Goal: Check status: Check status

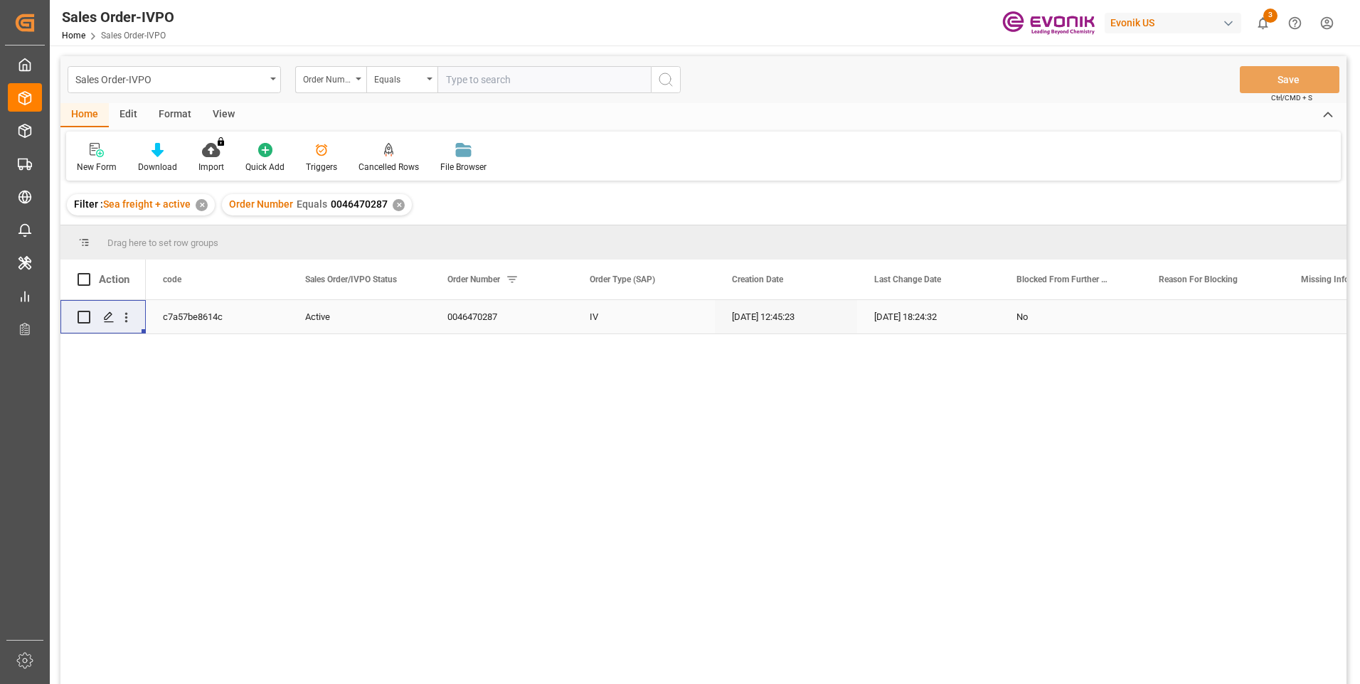
click at [467, 81] on input "text" at bounding box center [543, 79] width 213 height 27
paste input "2007197244"
type input "2007197244"
click at [666, 84] on icon "search button" at bounding box center [665, 79] width 17 height 17
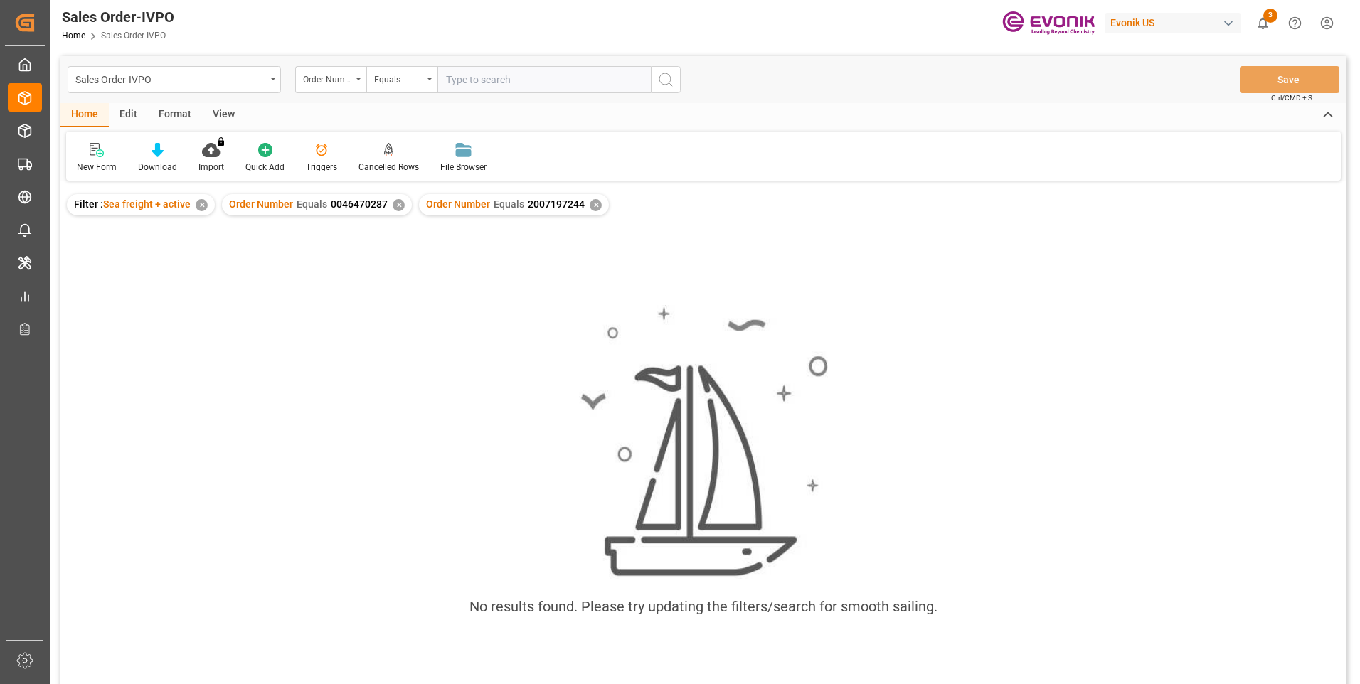
click at [398, 206] on div "✕" at bounding box center [399, 205] width 12 height 12
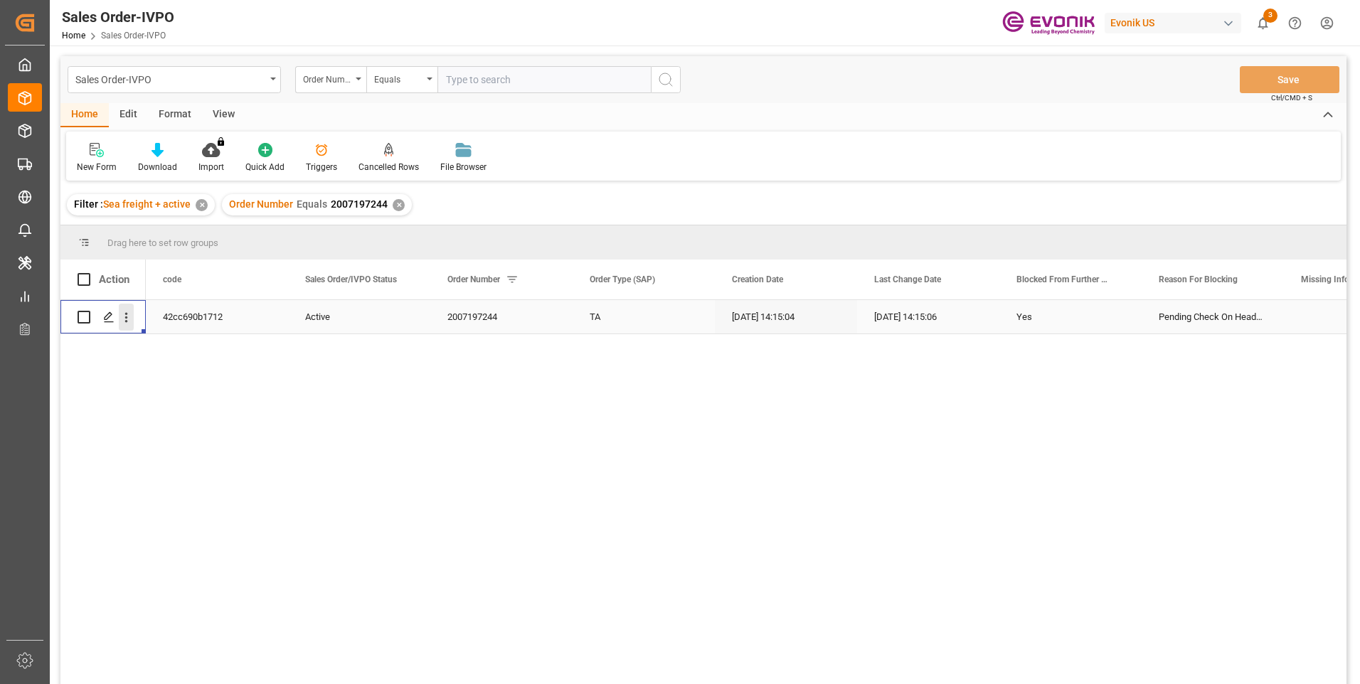
click at [128, 316] on icon "open menu" at bounding box center [126, 317] width 15 height 15
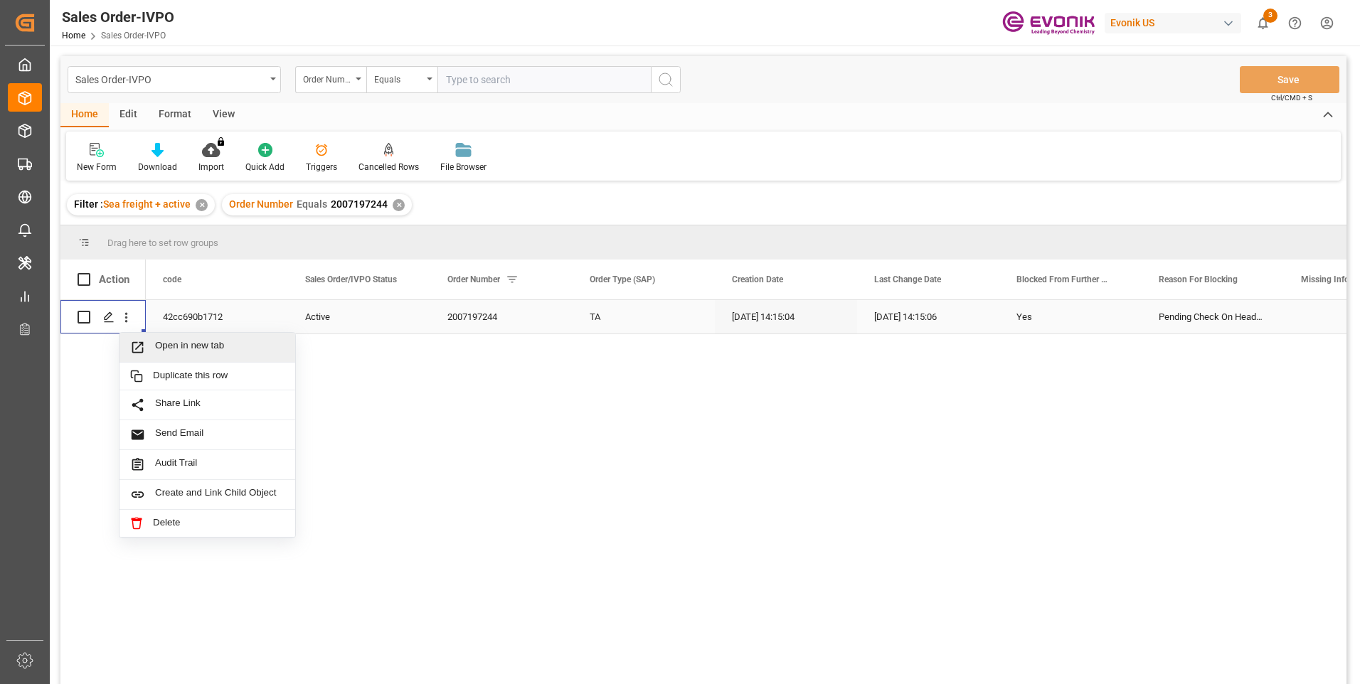
click at [200, 336] on div "Open in new tab" at bounding box center [207, 348] width 176 height 30
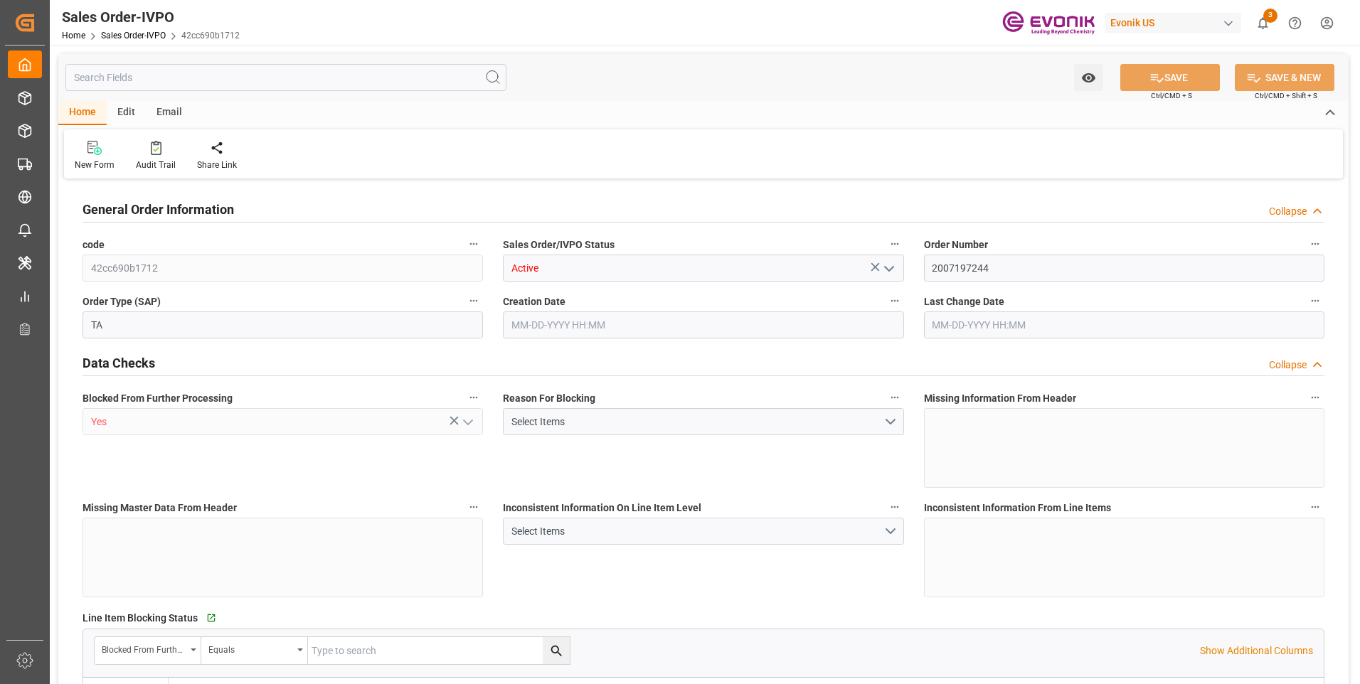
type input "DEHAM"
type input "0"
type input "1"
type input "1614"
type input "09-25-2025 14:15"
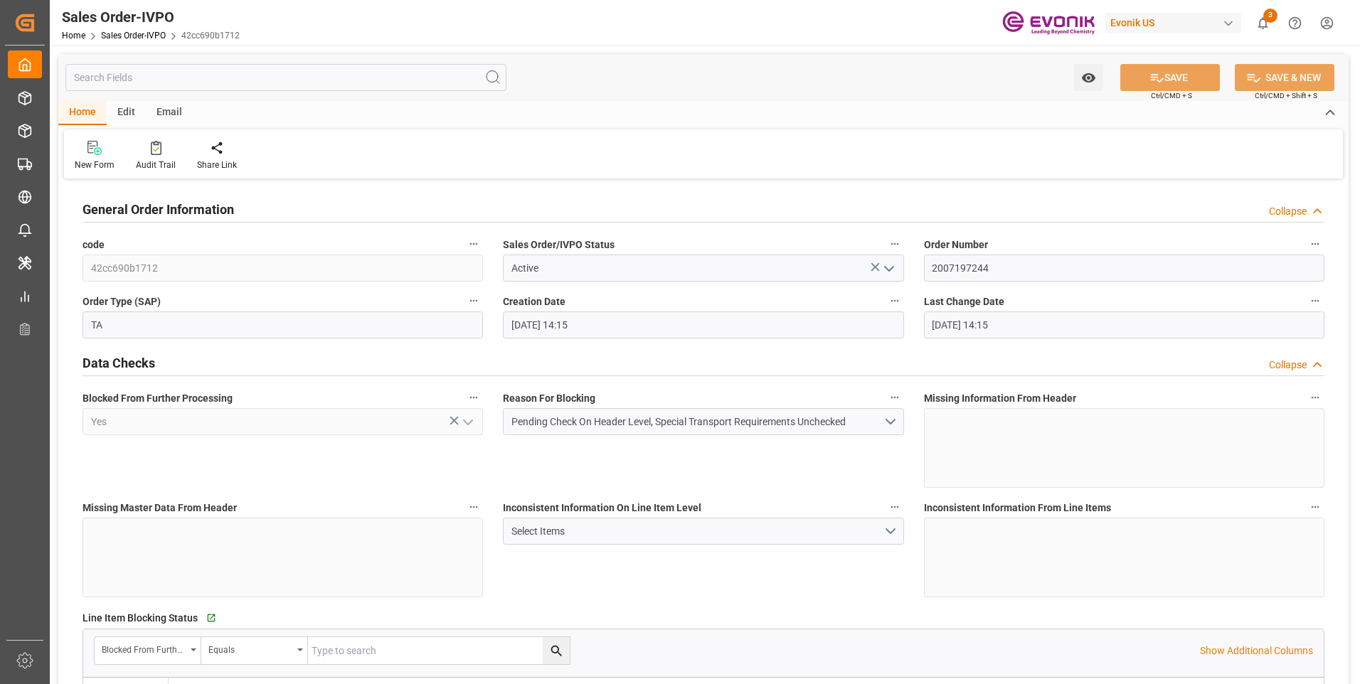
type input "09-25-2025 14:15"
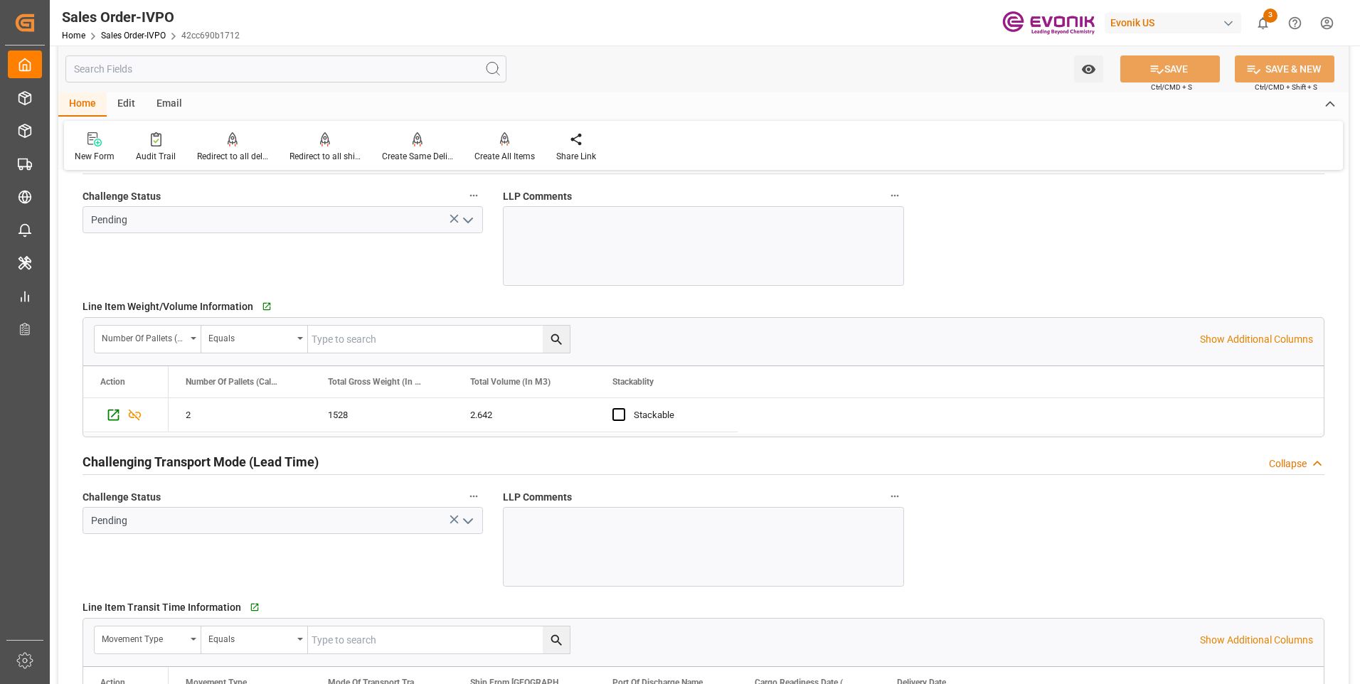
scroll to position [2063, 0]
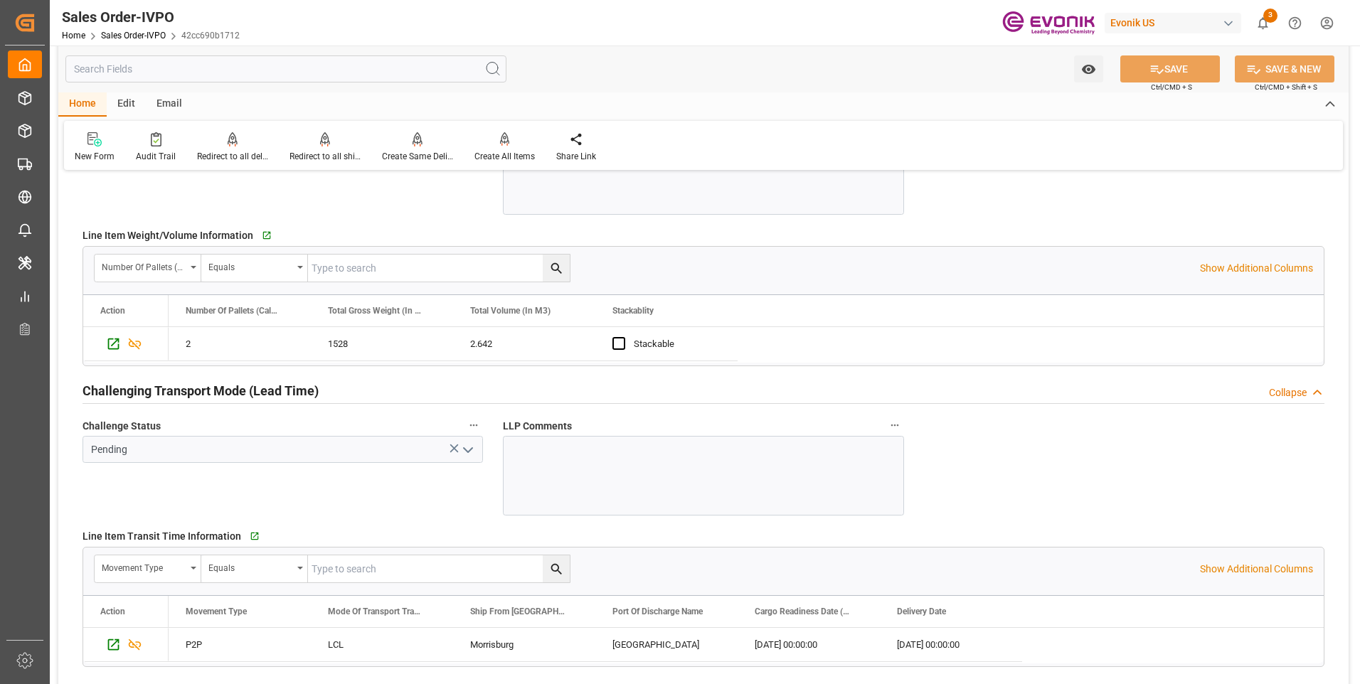
click at [282, 69] on input "text" at bounding box center [285, 68] width 441 height 27
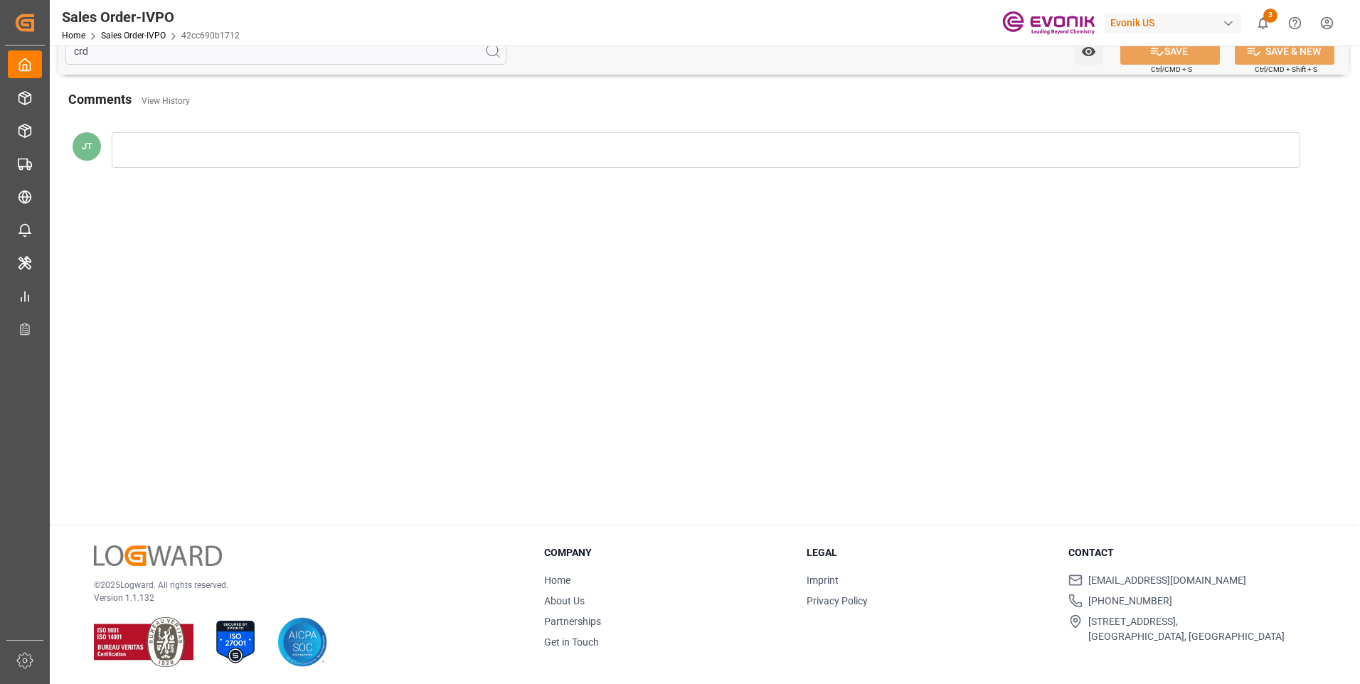
scroll to position [0, 0]
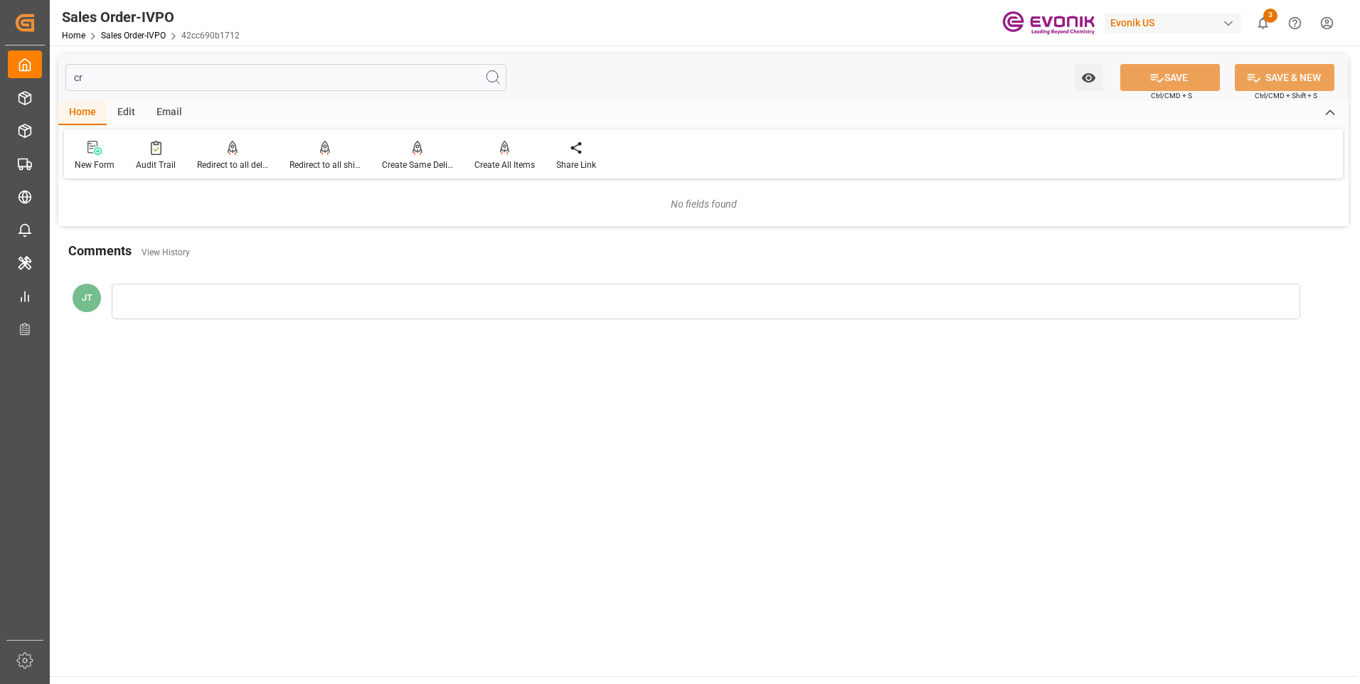
type input "c"
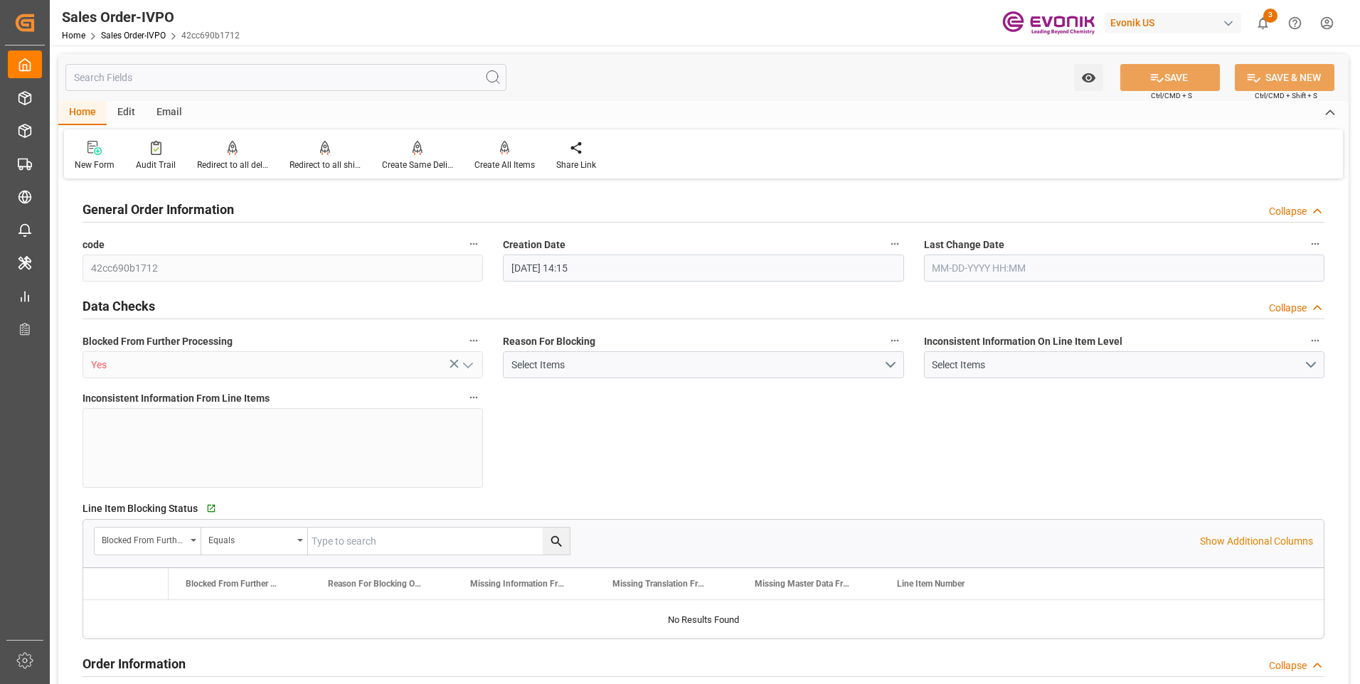
type input "DEHAM"
type input "0"
type input "1"
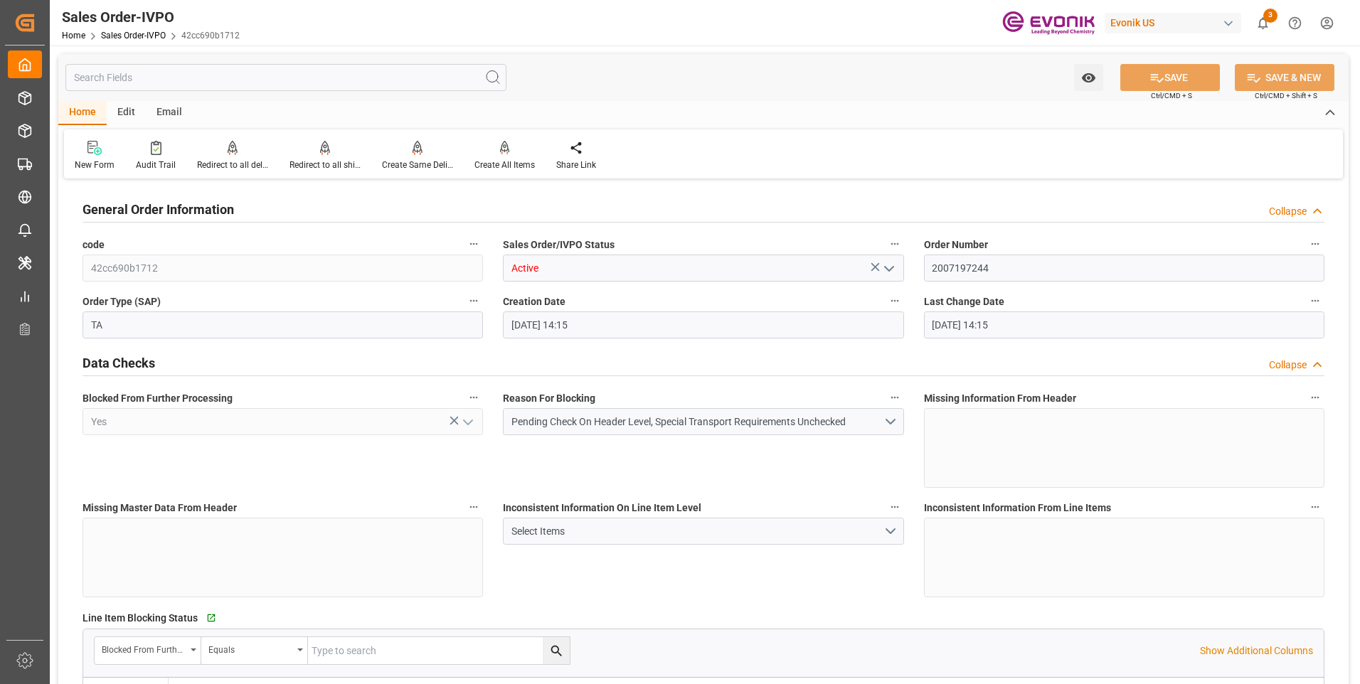
type input "09-25-2025 14:15"
type input "1614"
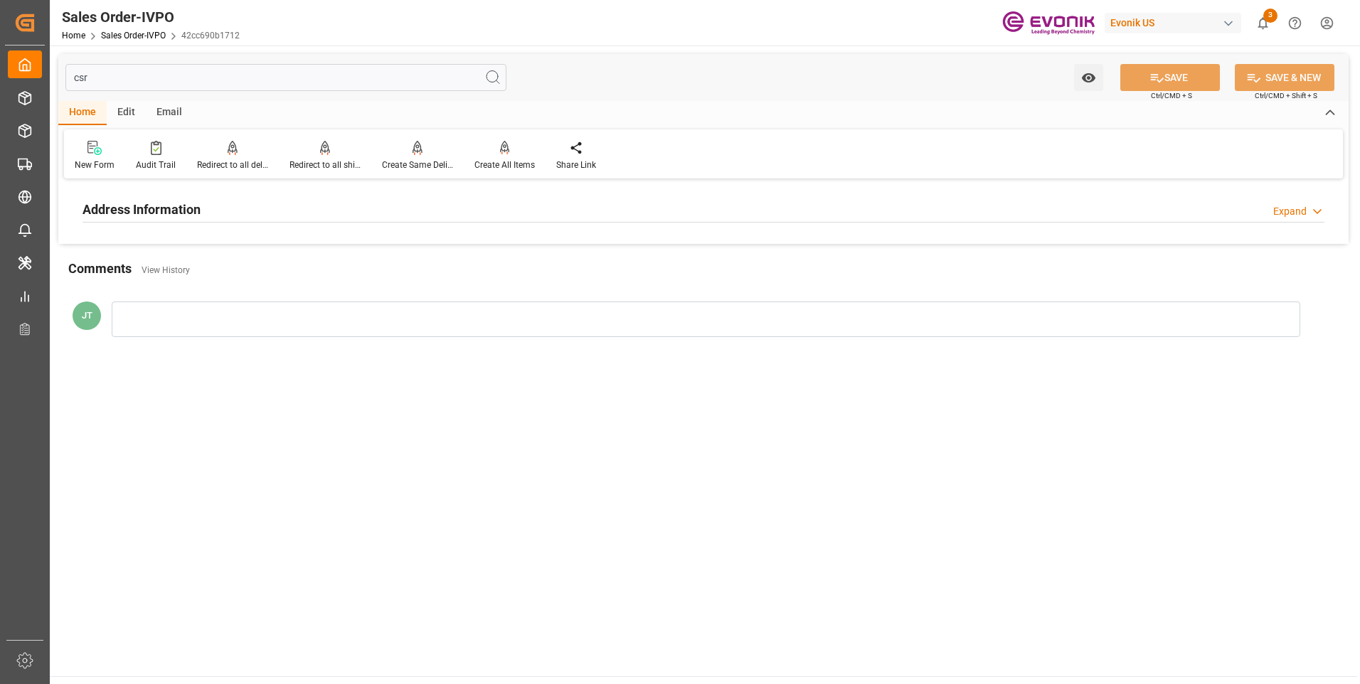
click at [239, 211] on div "Address Information Expand" at bounding box center [704, 208] width 1242 height 27
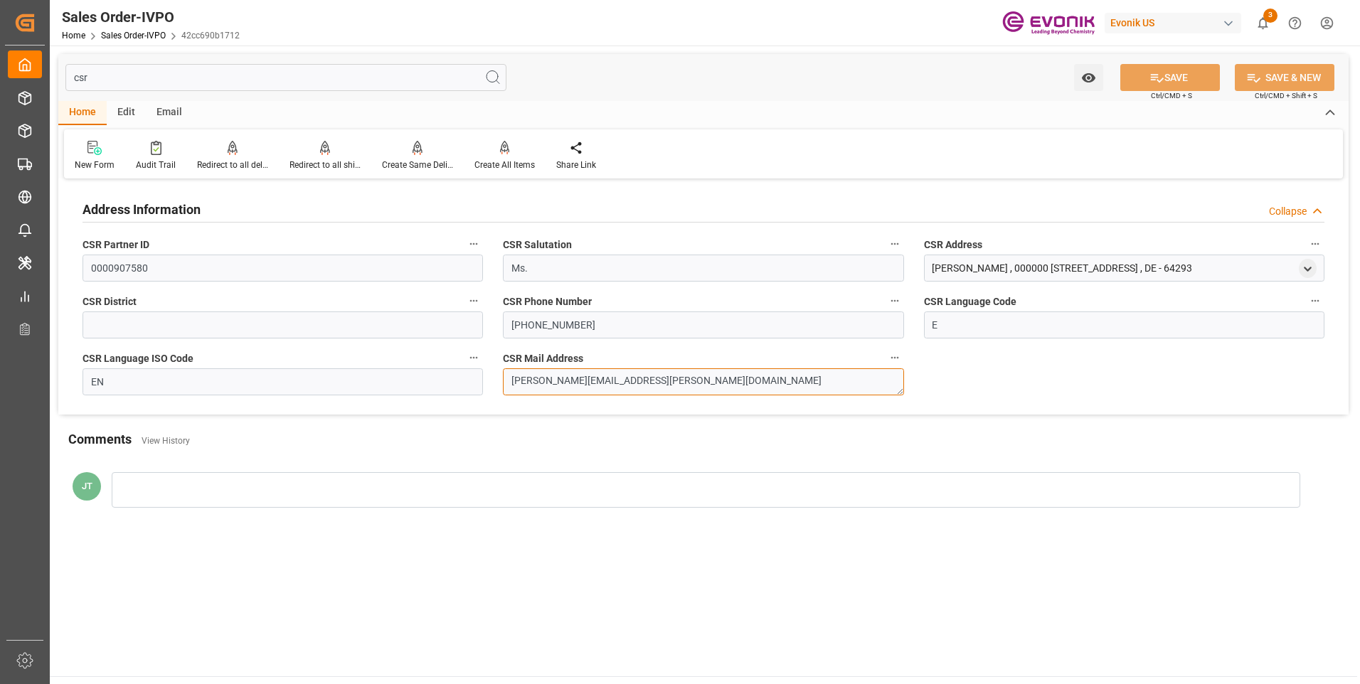
drag, startPoint x: 660, startPoint y: 382, endPoint x: 469, endPoint y: 379, distance: 190.6
click at [469, 379] on div "Address Information Collapse CSR Partner ID 0000907580 CSR Salutation Ms. CSR A…" at bounding box center [703, 299] width 1290 height 232
click at [130, 80] on input "csr" at bounding box center [285, 77] width 441 height 27
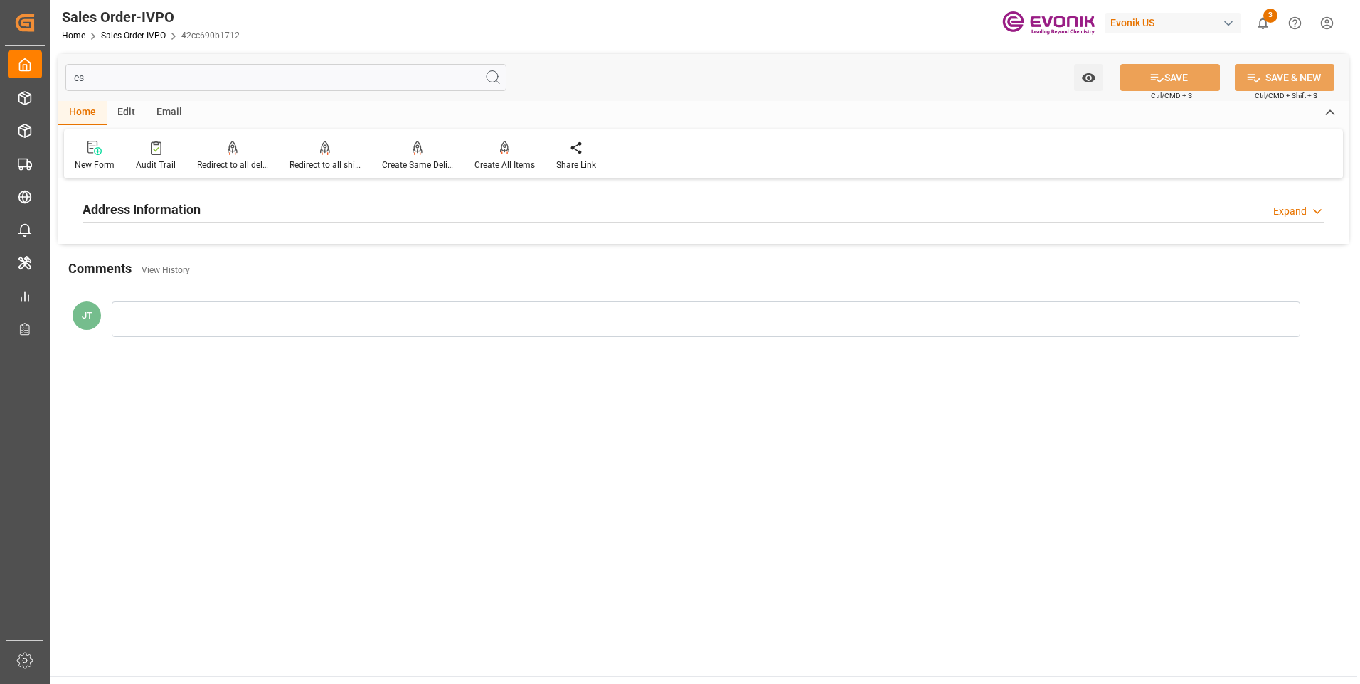
type input "c"
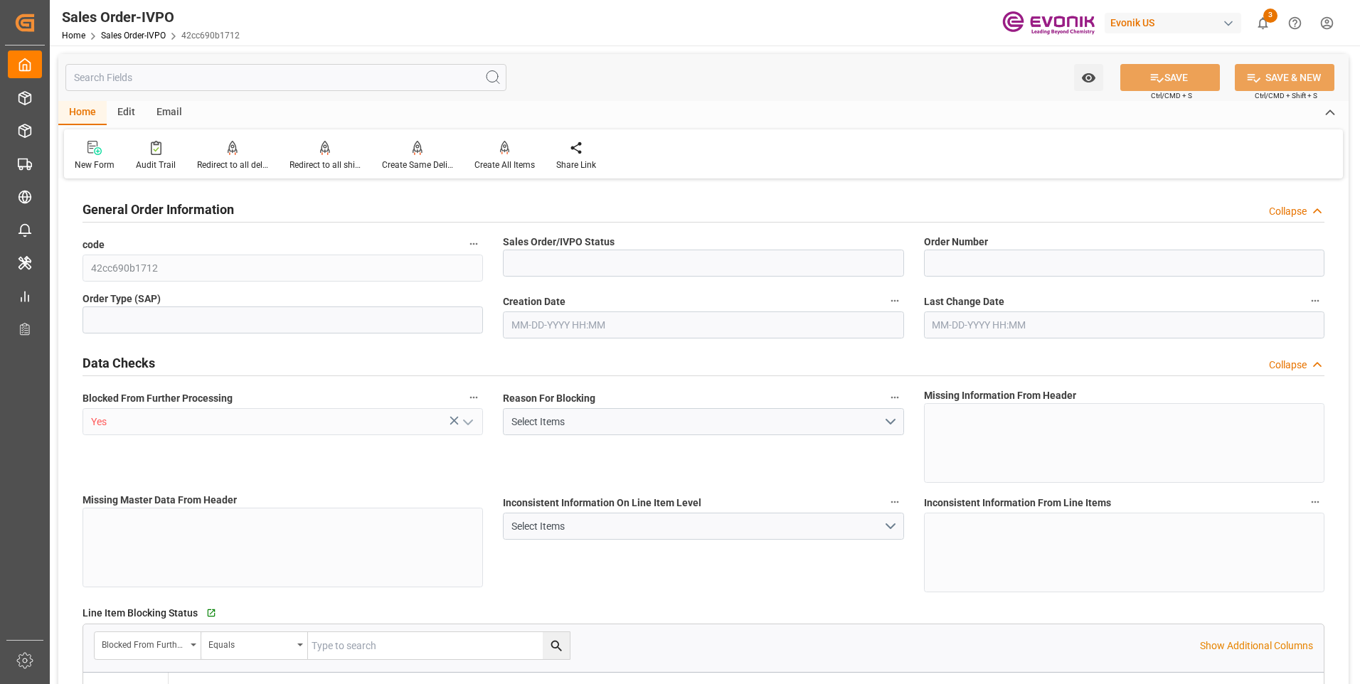
type input "Active"
type input "2007197244"
type input "TA"
type input "P2P"
type input "41"
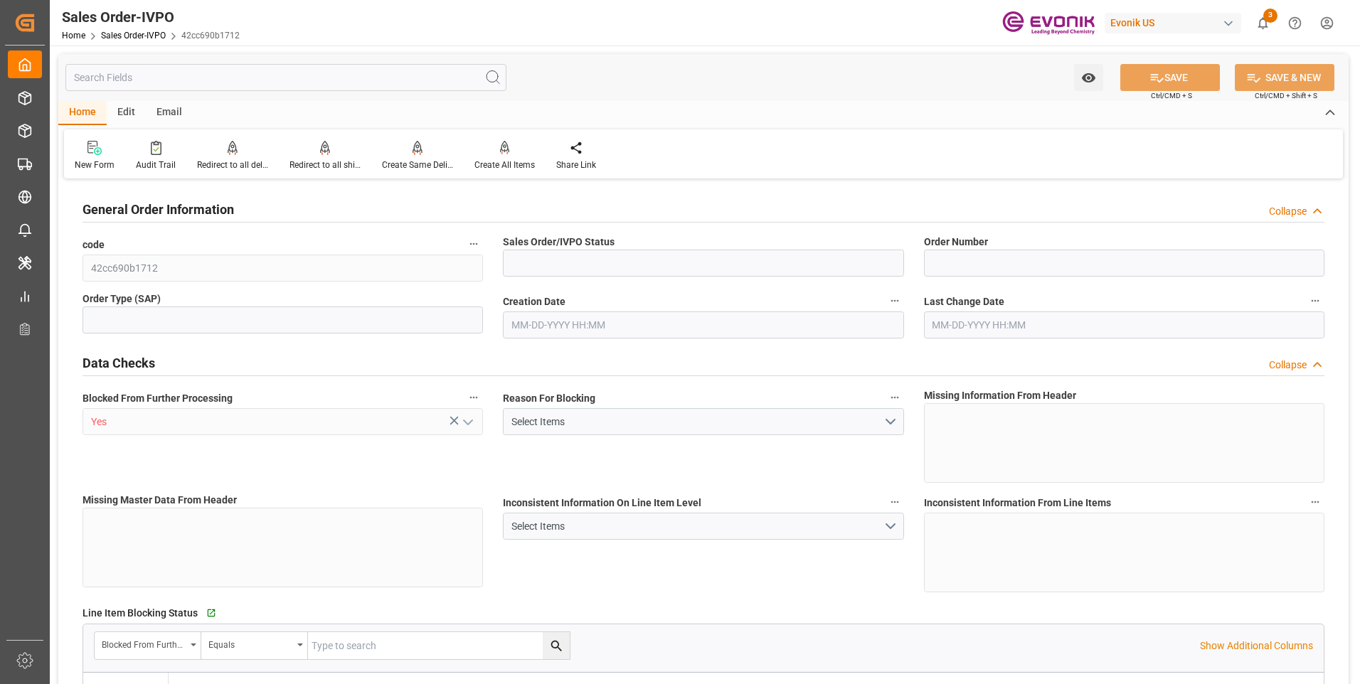
type input "LCL"
type input "0008"
type input "LCL"
type input "SP AL Oil Additives"
type input "Specialty Additives"
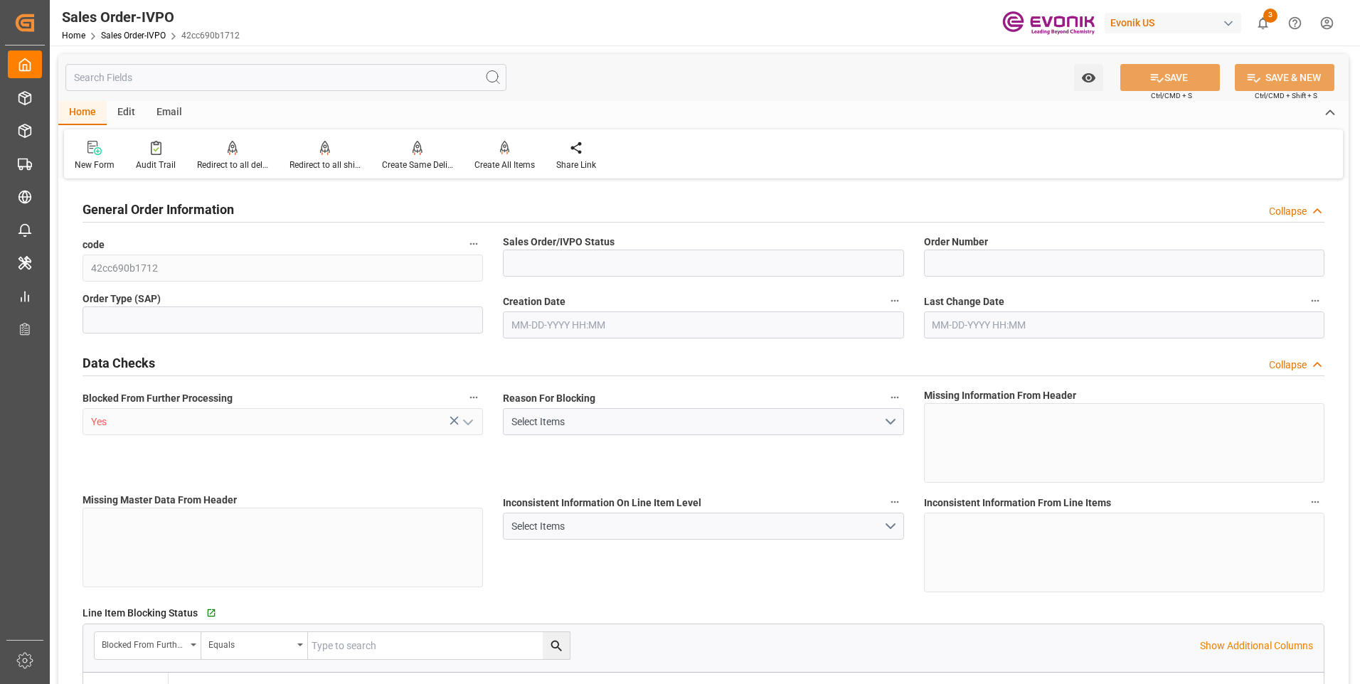
type input "0"
type input "1"
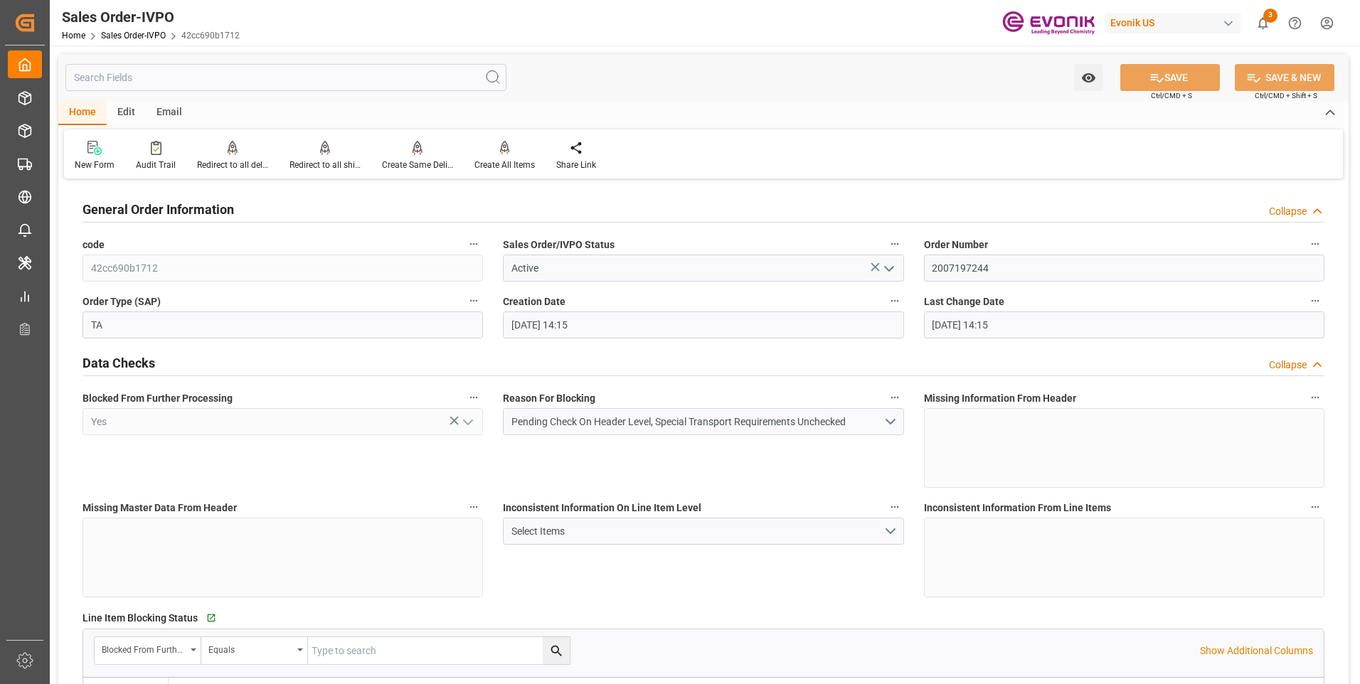
type input "09-25-2025 14:15"
type input "1614"
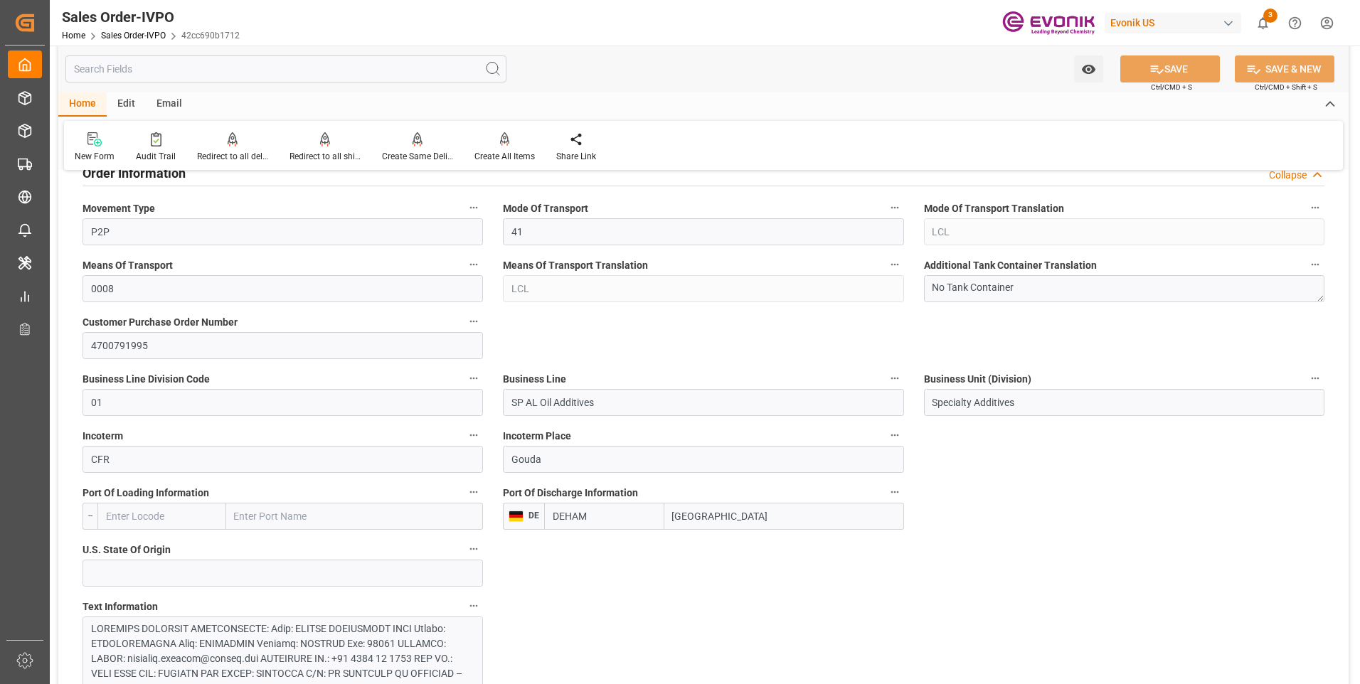
scroll to position [782, 0]
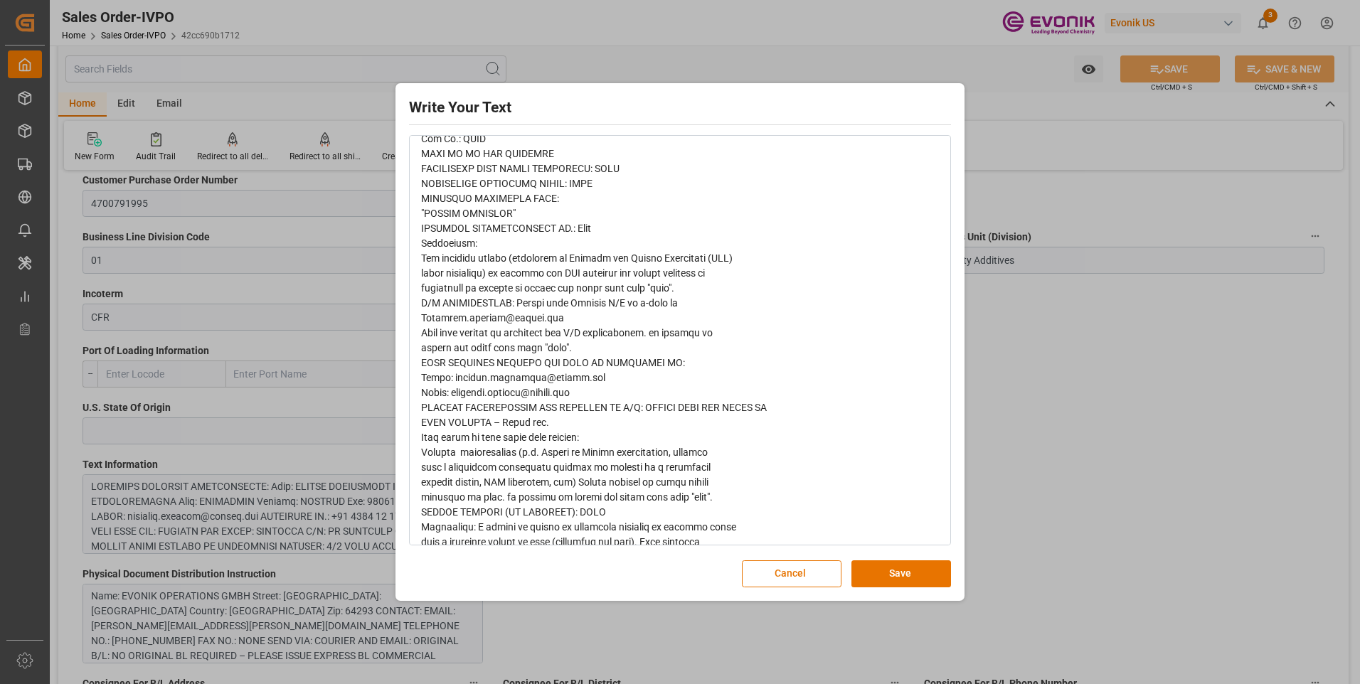
scroll to position [701, 0]
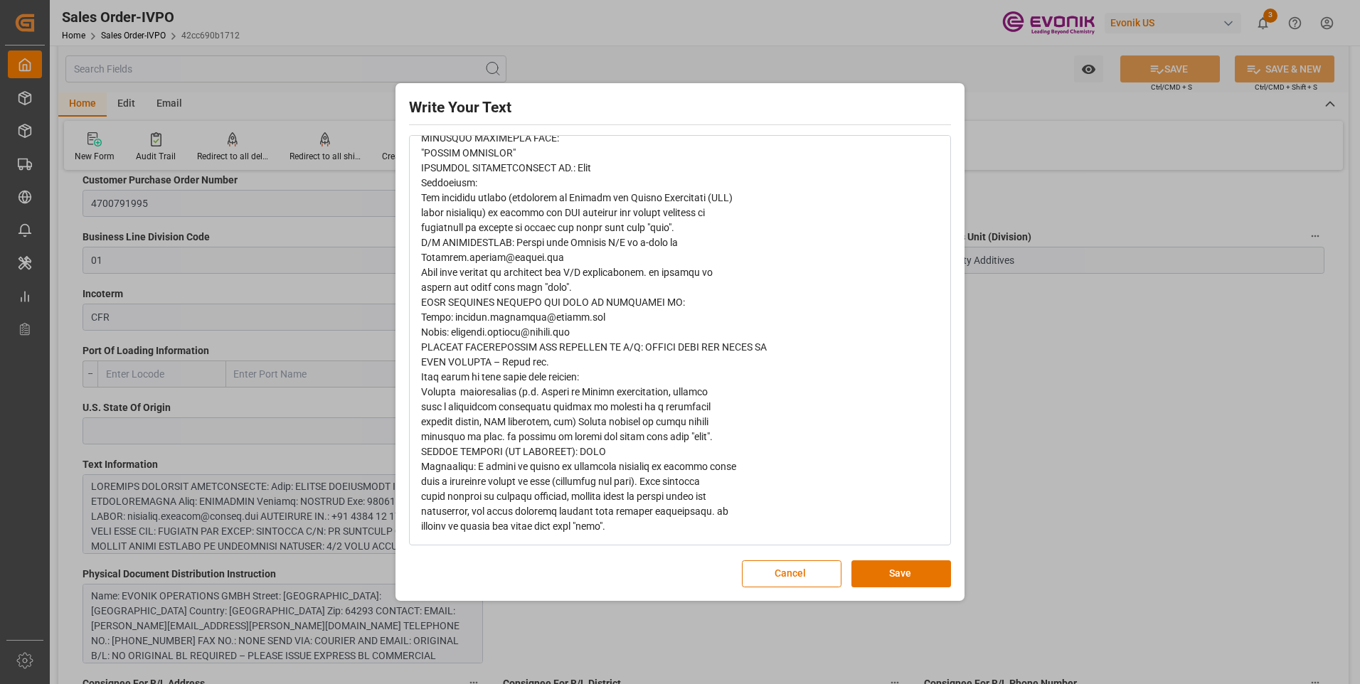
click at [1086, 351] on div "Write Your Text Normal 14 Font Cancel Save" at bounding box center [680, 342] width 1360 height 684
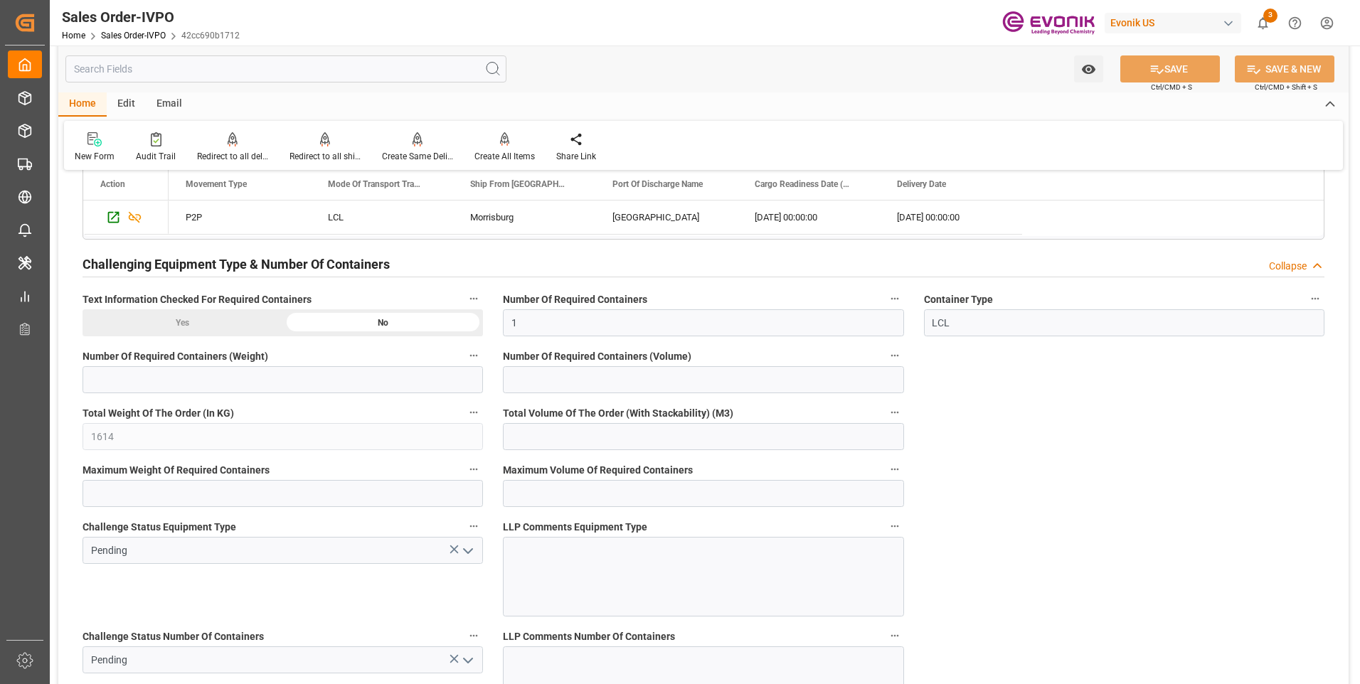
scroll to position [2277, 0]
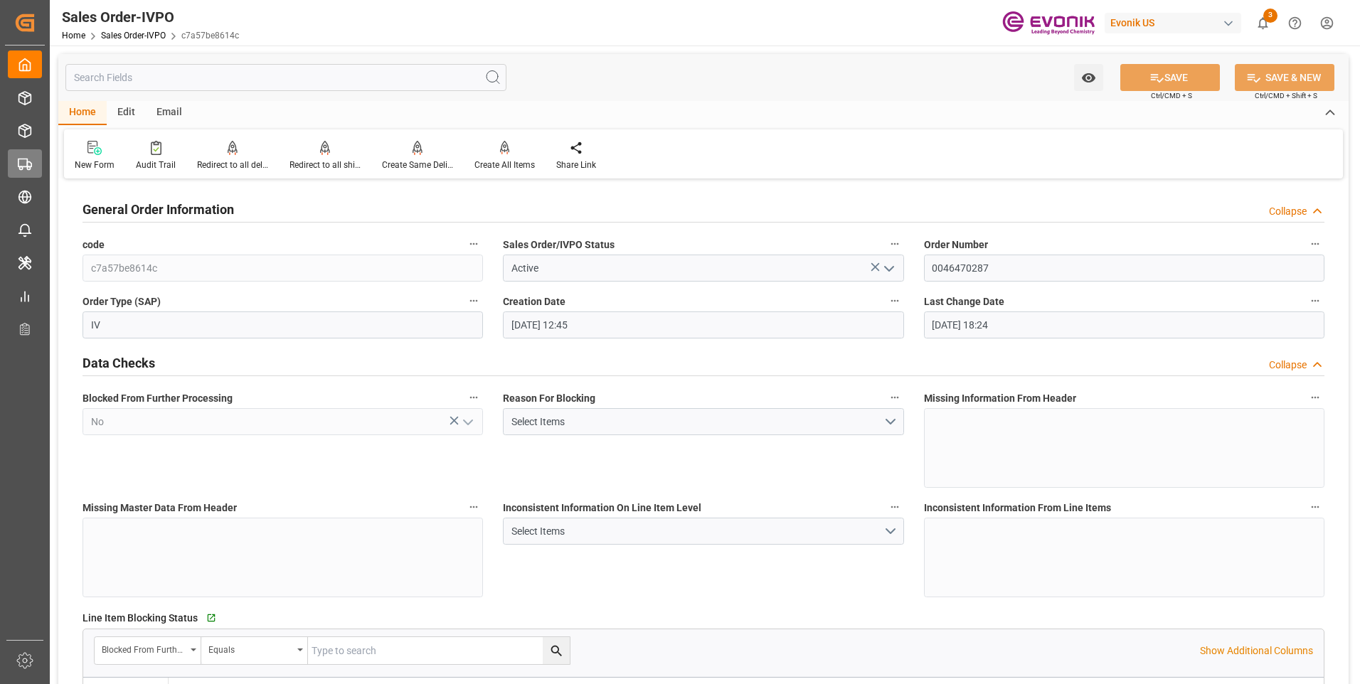
scroll to position [2560, 0]
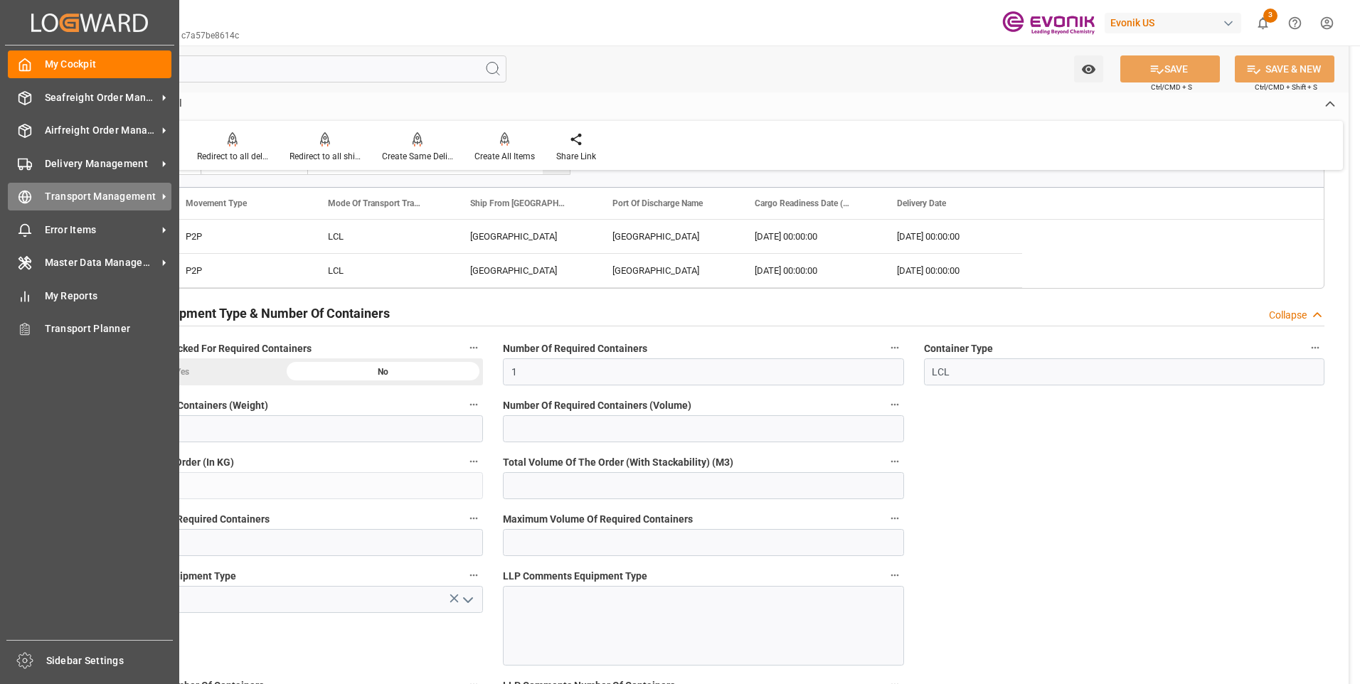
click at [64, 187] on div "Transport Management Transport Management" at bounding box center [90, 197] width 164 height 28
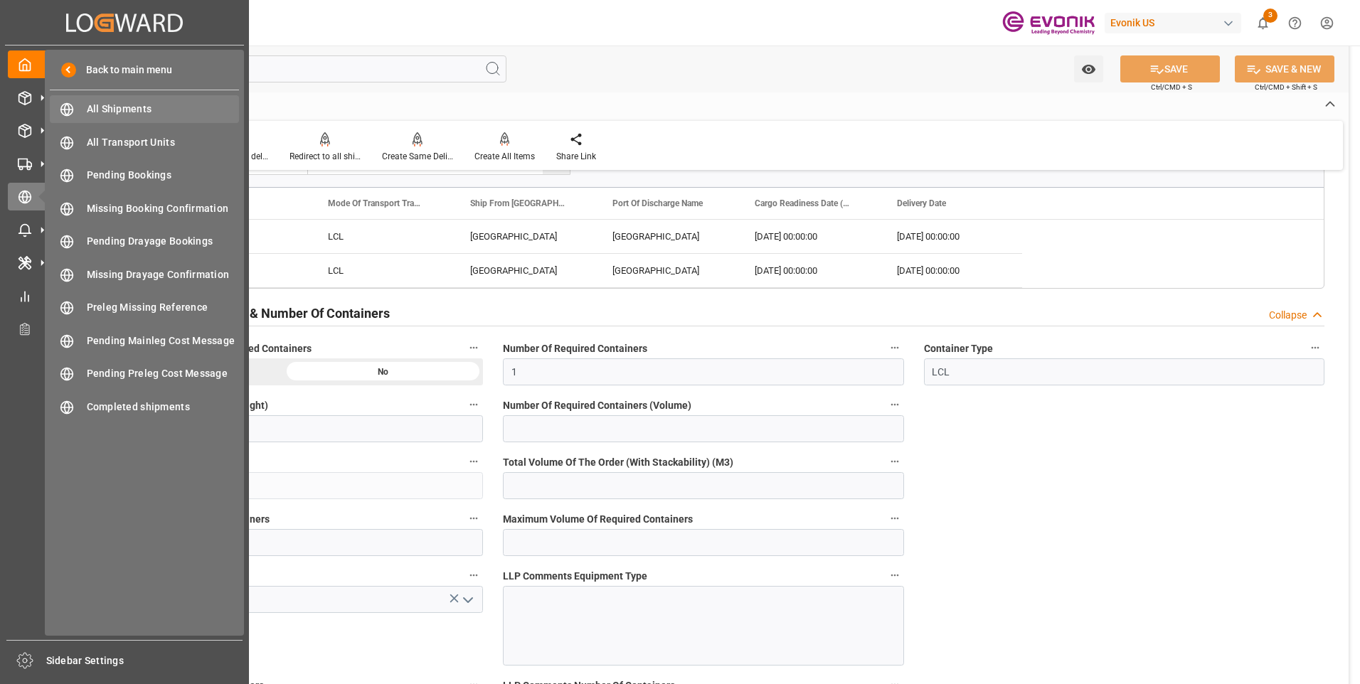
click at [134, 107] on span "All Shipments" at bounding box center [163, 109] width 153 height 15
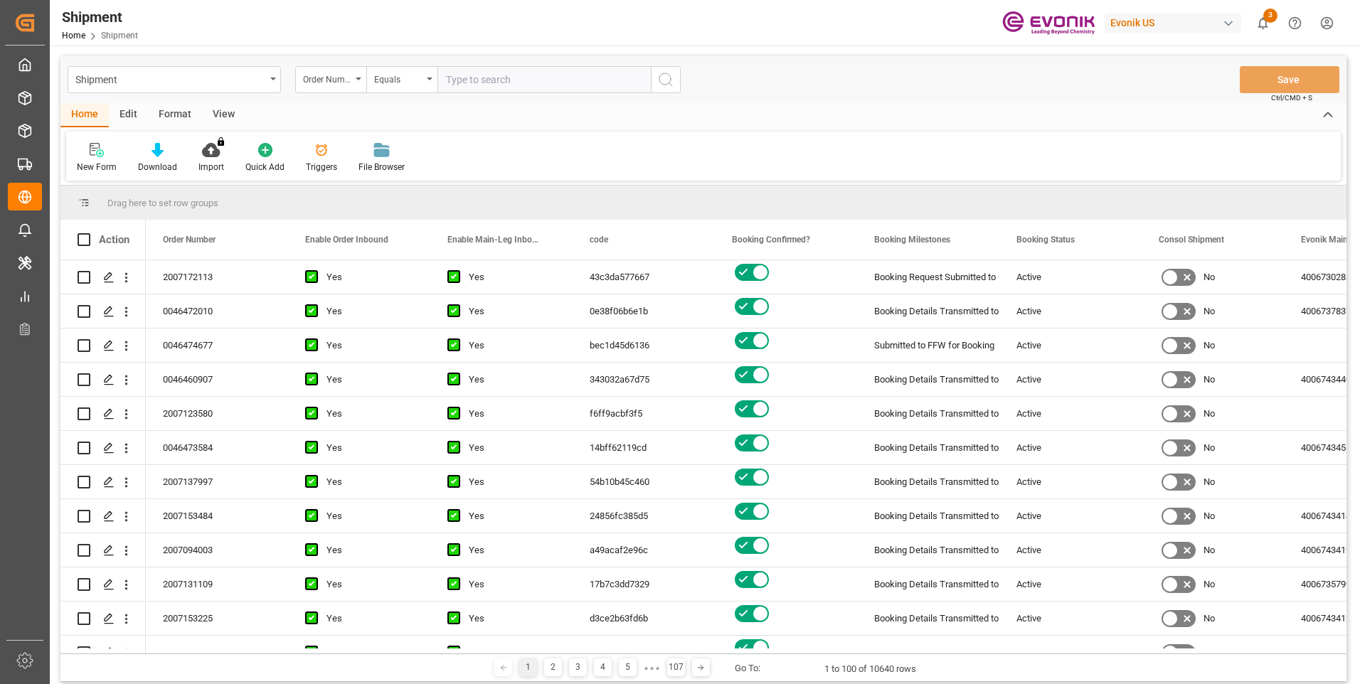
click at [498, 85] on input "text" at bounding box center [543, 79] width 213 height 27
type input "2007102470"
click at [670, 86] on icon "search button" at bounding box center [665, 79] width 17 height 17
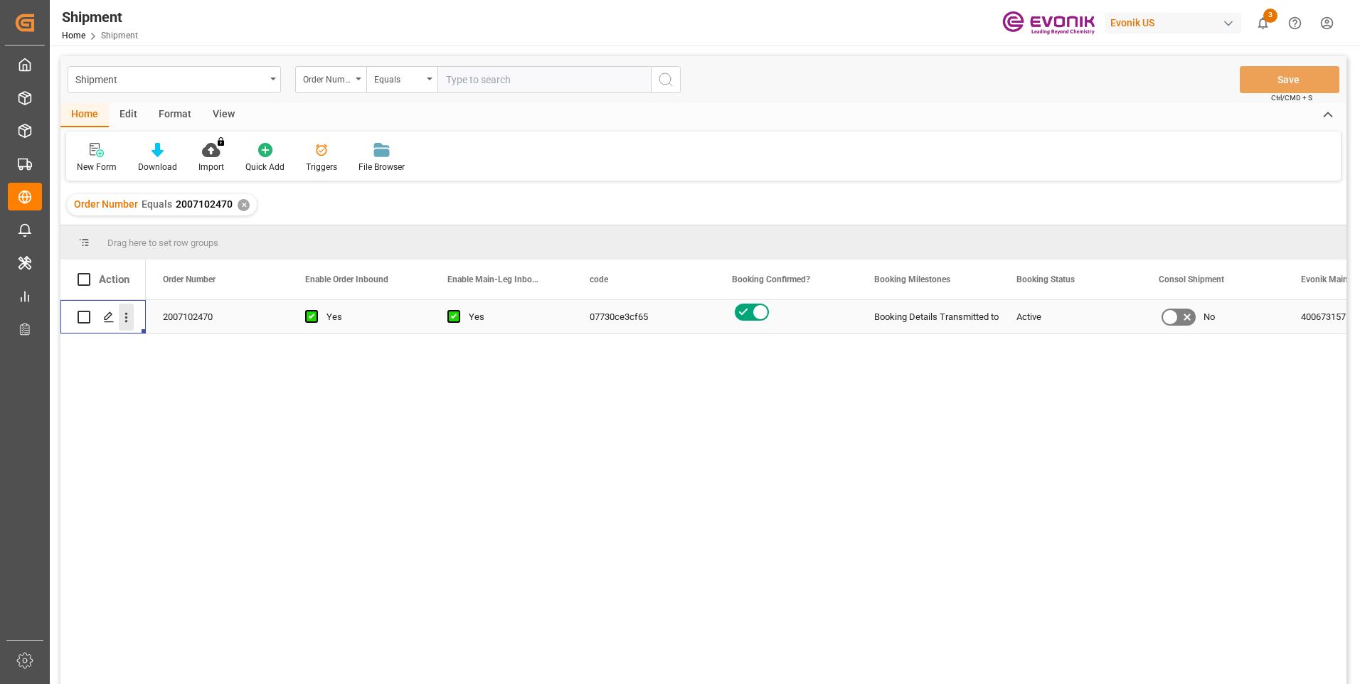
click at [127, 312] on icon "open menu" at bounding box center [126, 317] width 15 height 15
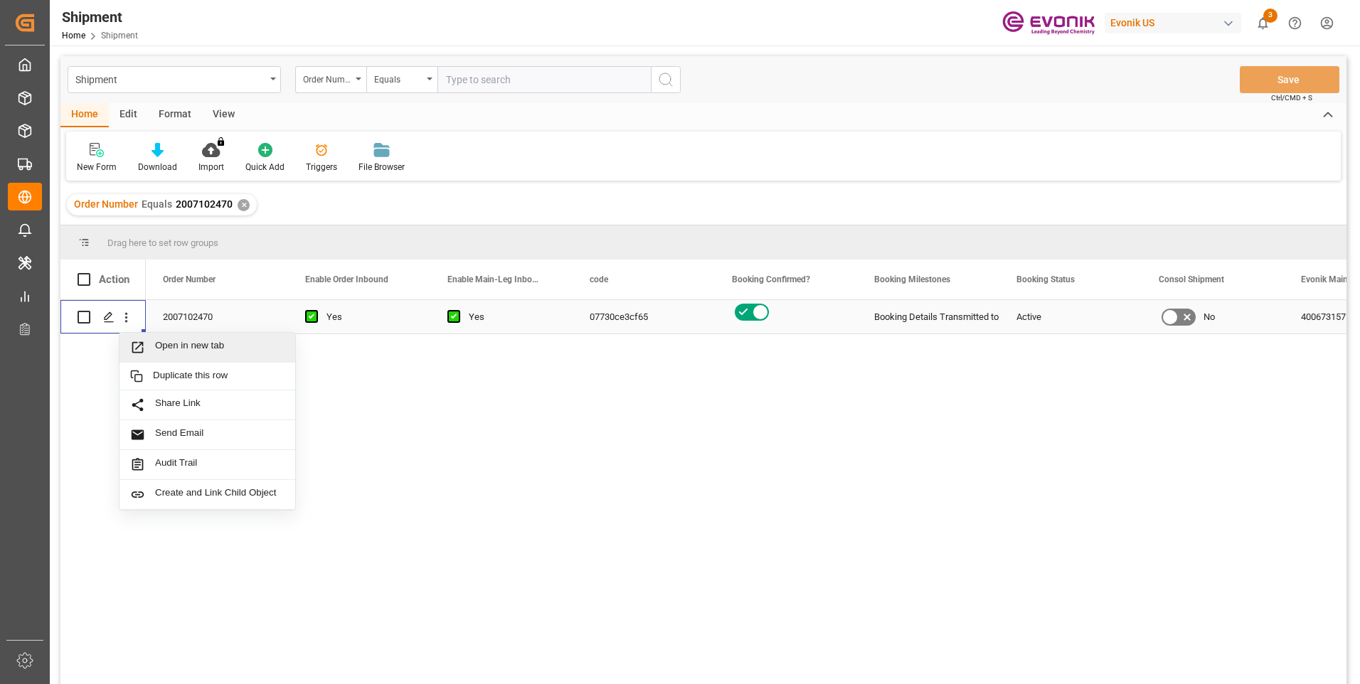
click at [159, 343] on span "Open in new tab" at bounding box center [219, 347] width 129 height 15
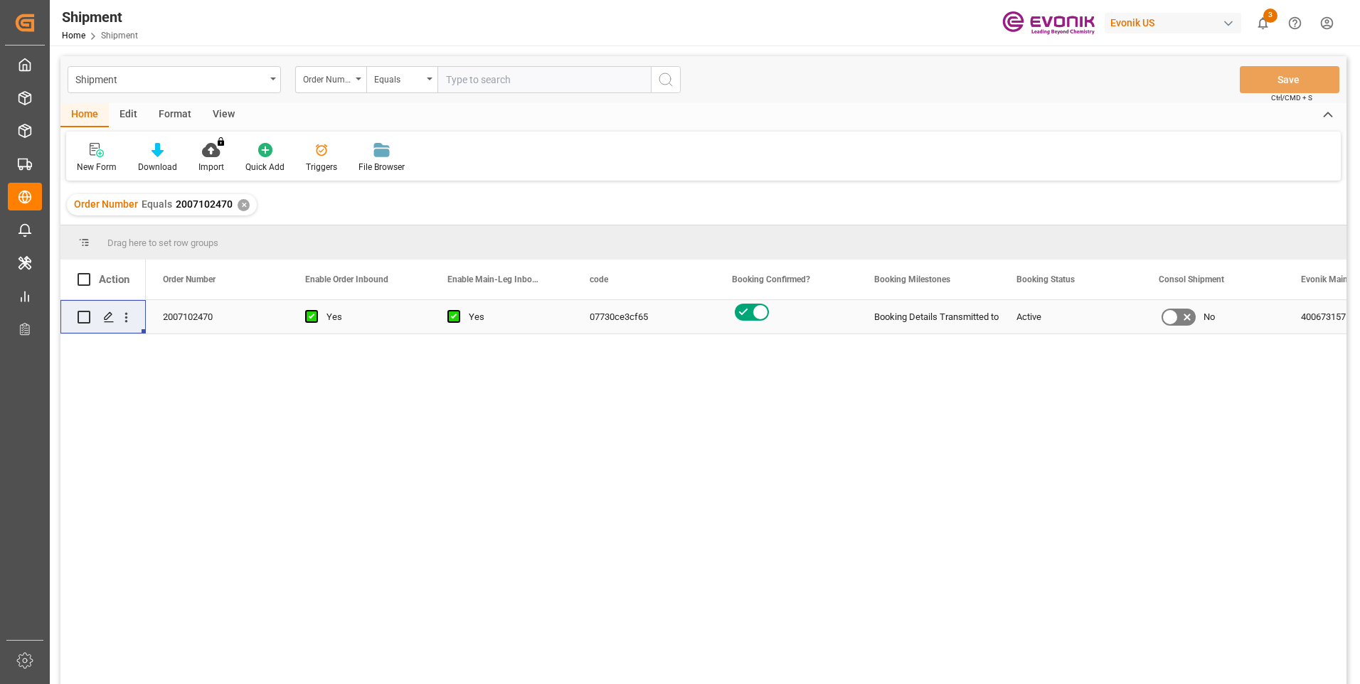
click at [454, 76] on input "text" at bounding box center [543, 79] width 213 height 27
paste input "2007102654"
type input "2007102654"
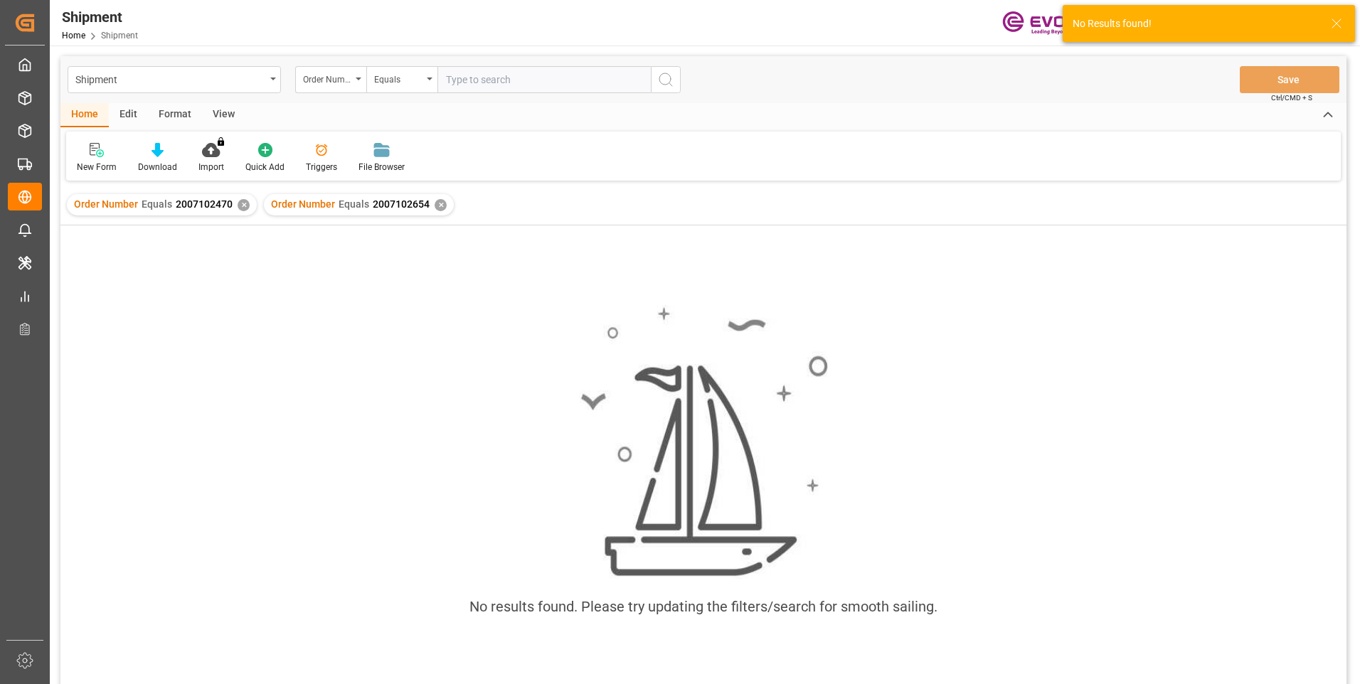
click at [241, 204] on div "✕" at bounding box center [244, 205] width 12 height 12
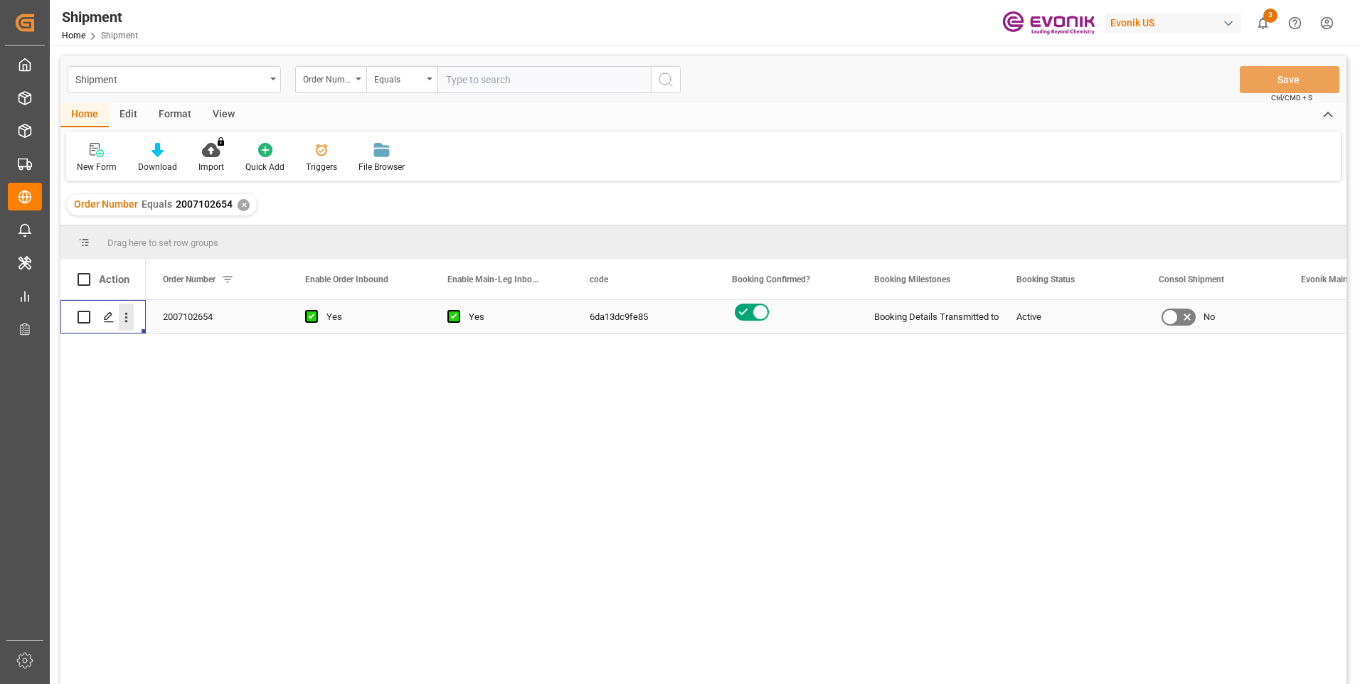
click at [128, 321] on icon "open menu" at bounding box center [126, 317] width 15 height 15
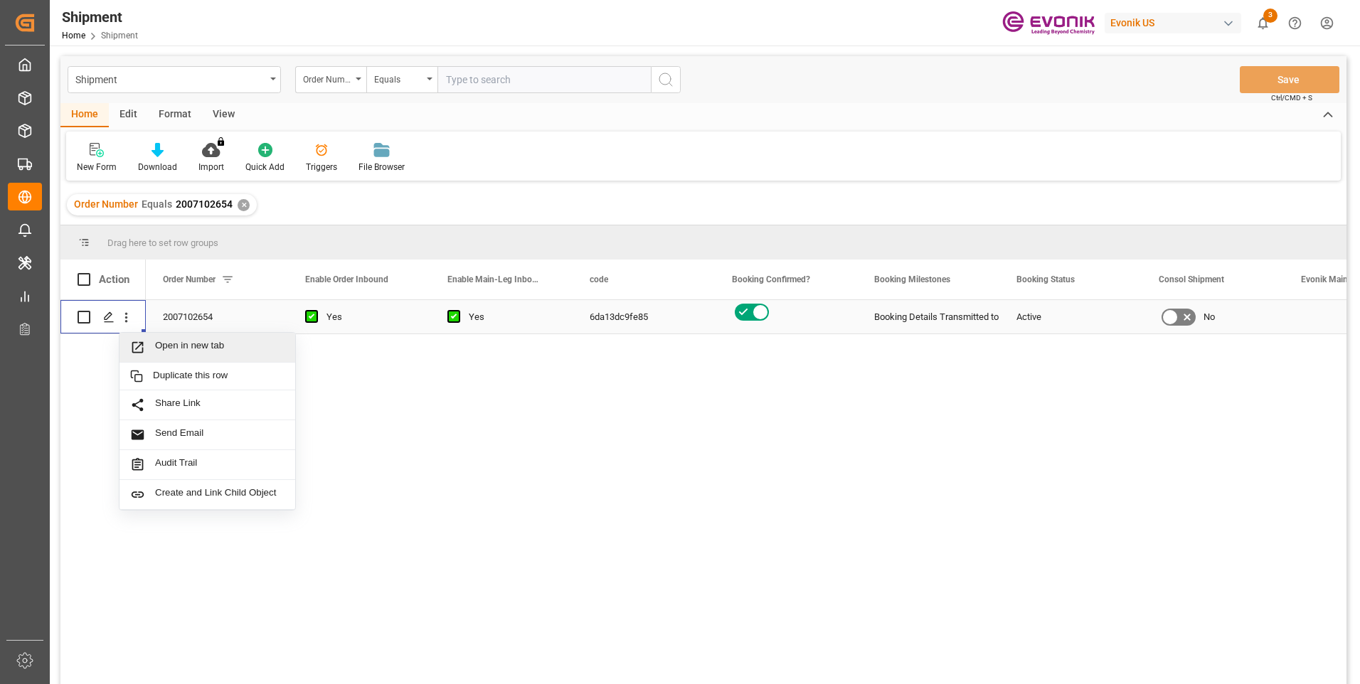
click at [173, 343] on span "Open in new tab" at bounding box center [219, 347] width 129 height 15
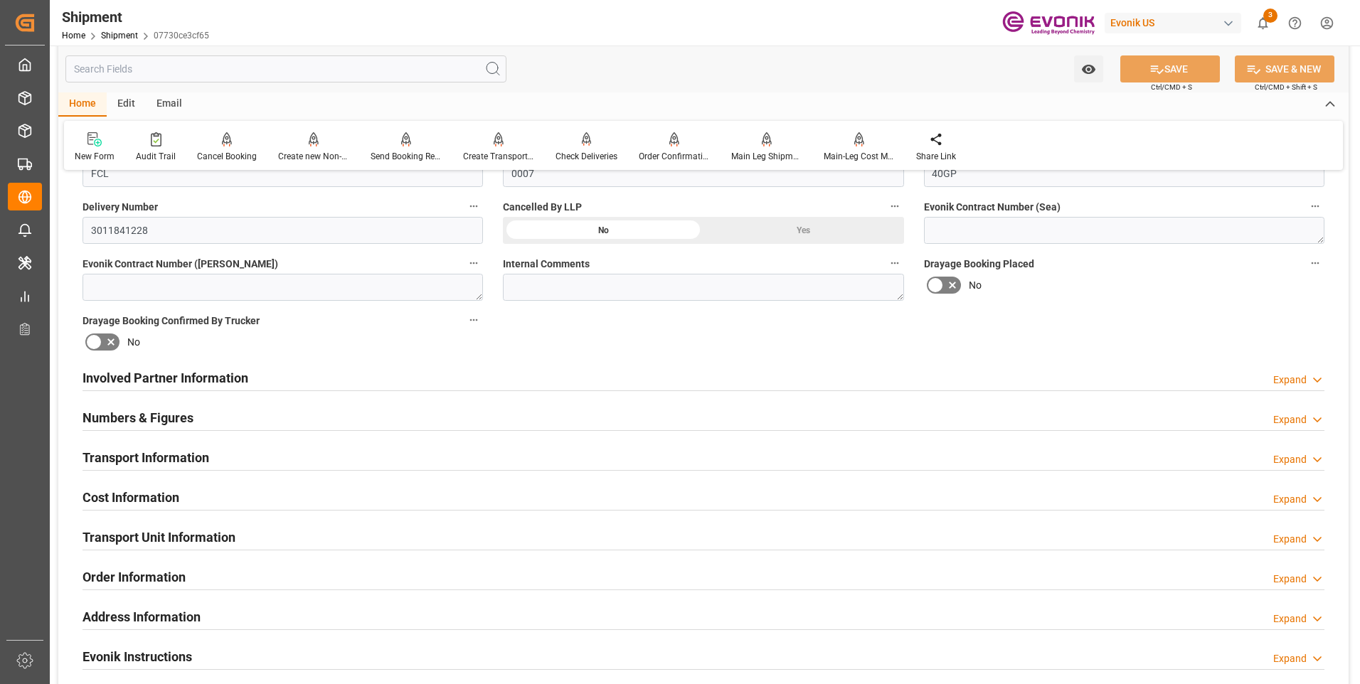
scroll to position [683, 0]
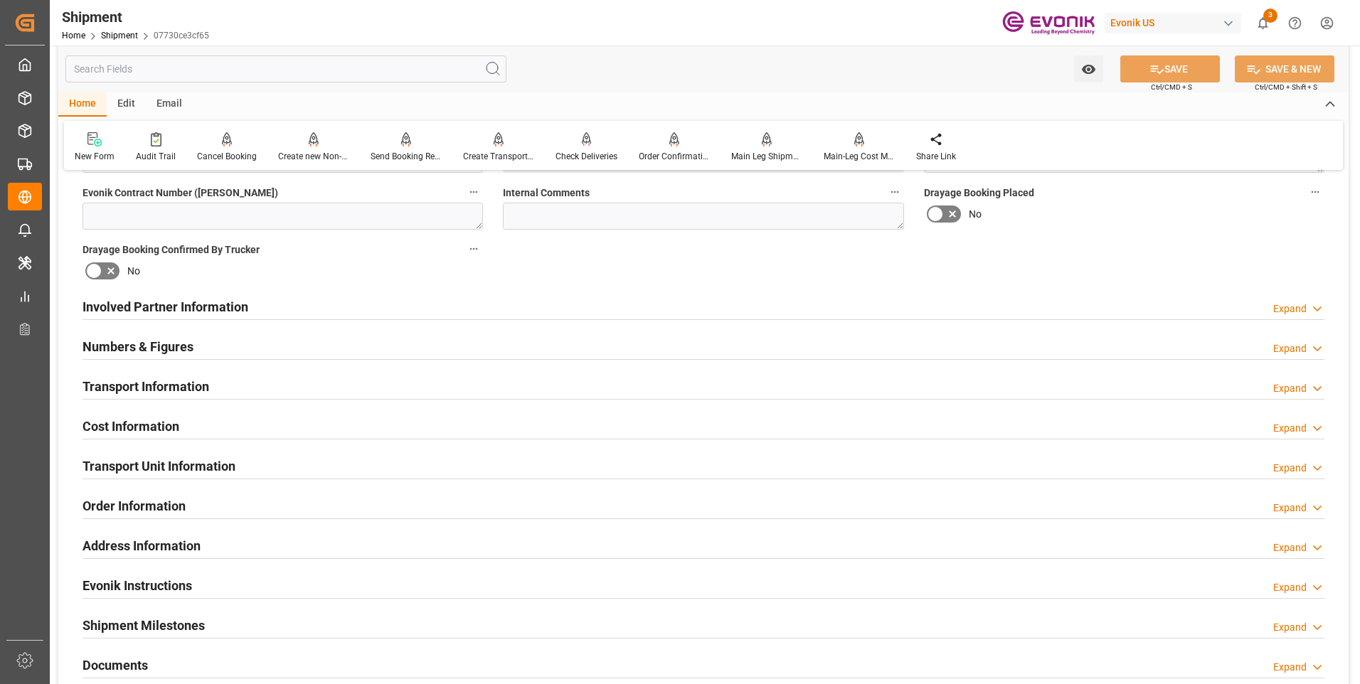
click at [578, 383] on div "Transport Information Expand" at bounding box center [704, 385] width 1242 height 27
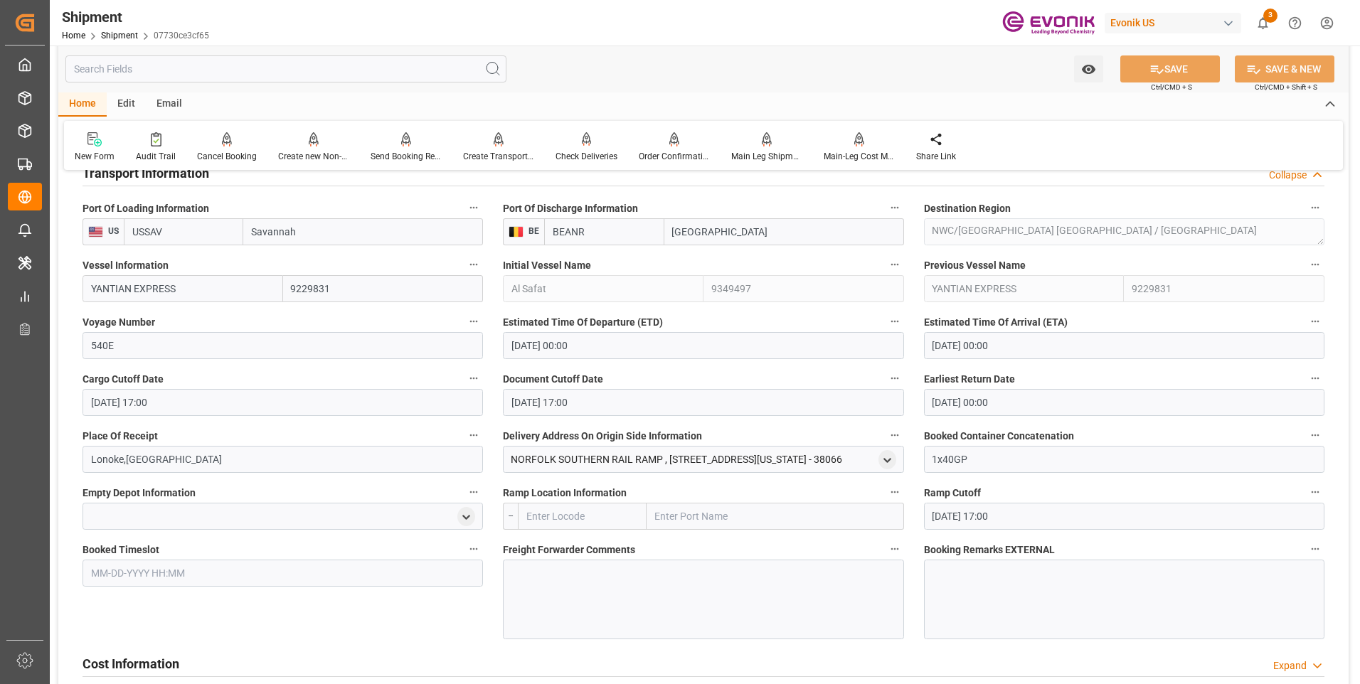
scroll to position [1038, 0]
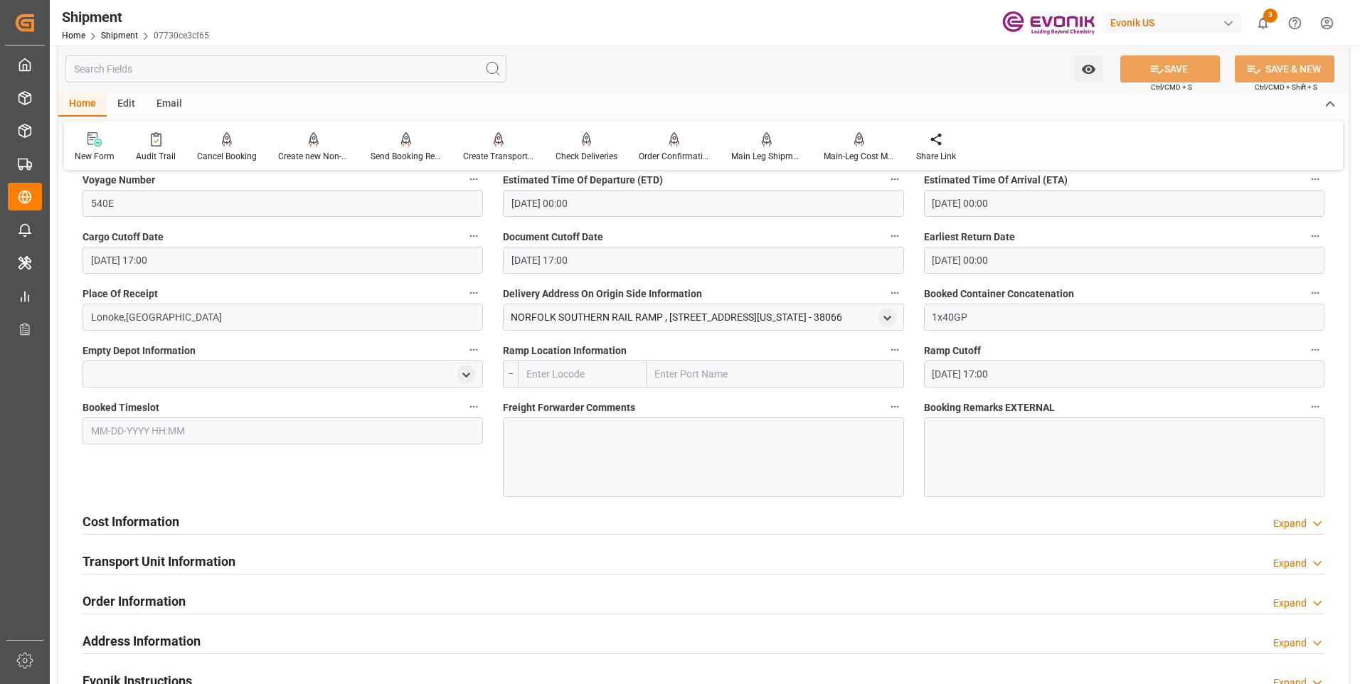
click at [652, 443] on div at bounding box center [703, 457] width 400 height 80
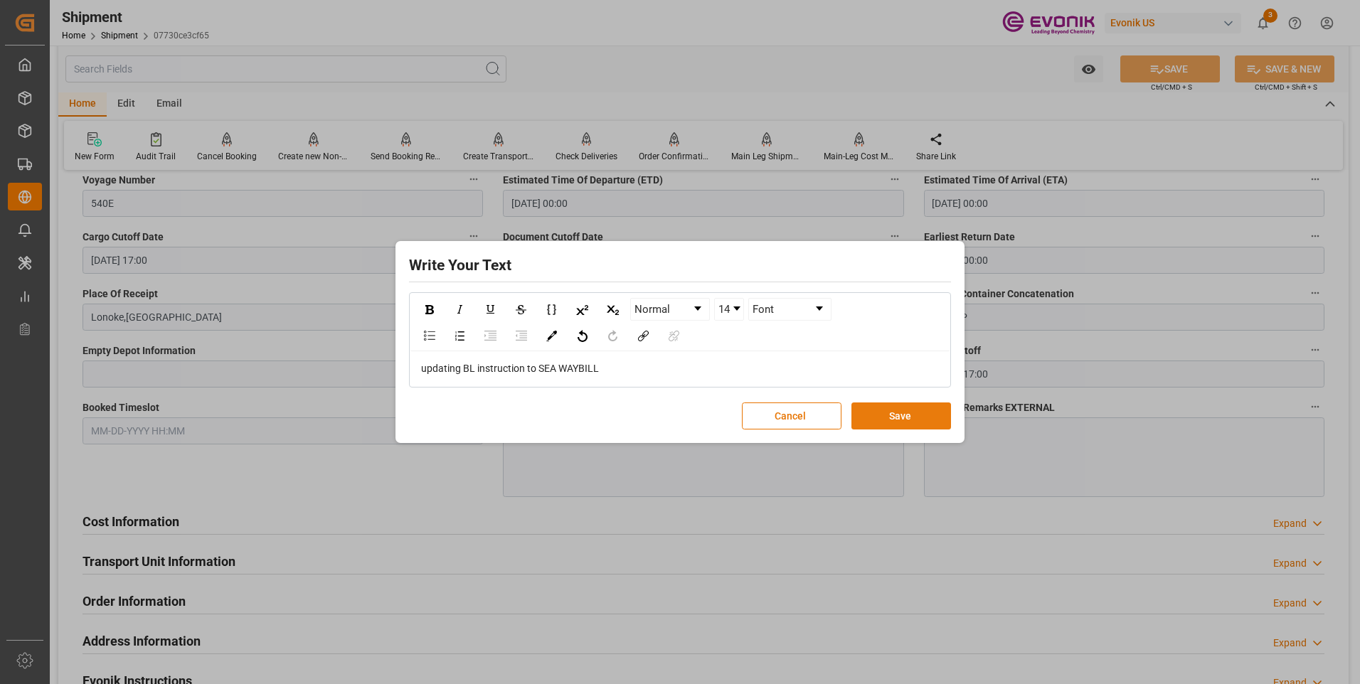
click at [910, 415] on button "Save" at bounding box center [901, 416] width 100 height 27
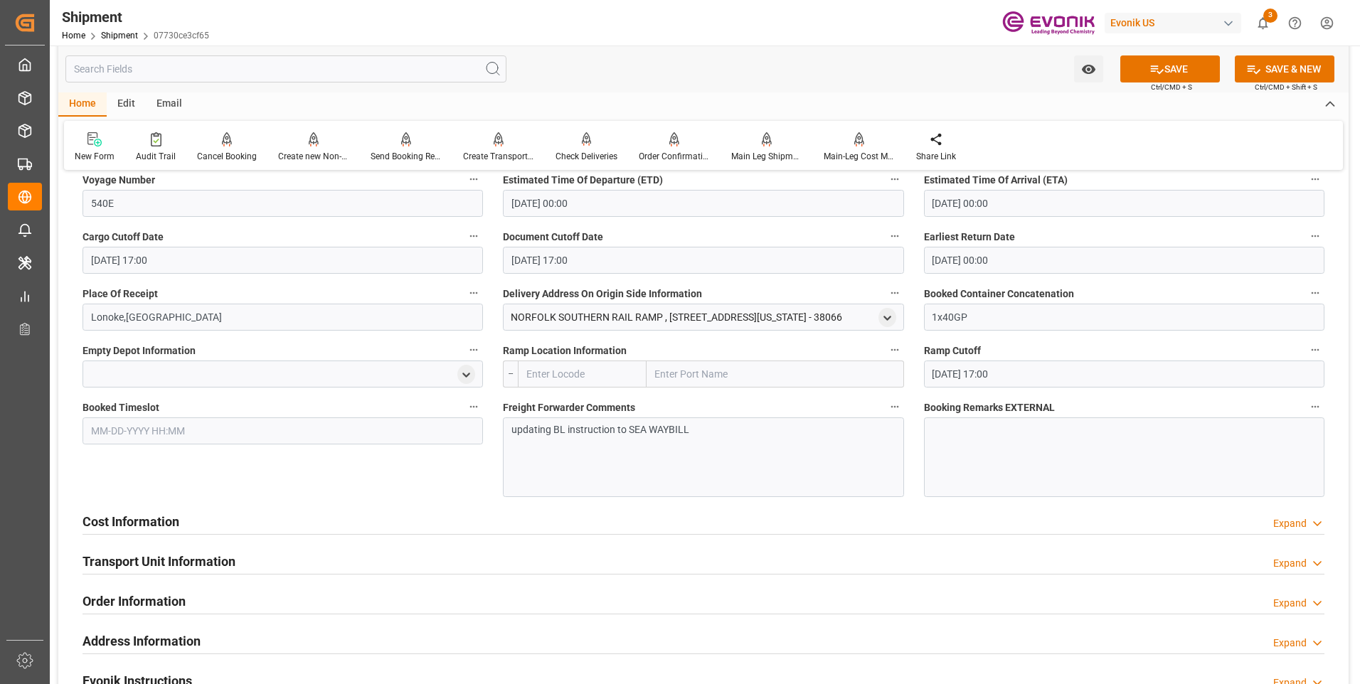
click at [910, 415] on div "Freight Forwarder Comments updating BL instruction to SEA WAYBILL" at bounding box center [703, 448] width 420 height 110
click at [1164, 60] on button "SAVE" at bounding box center [1170, 68] width 100 height 27
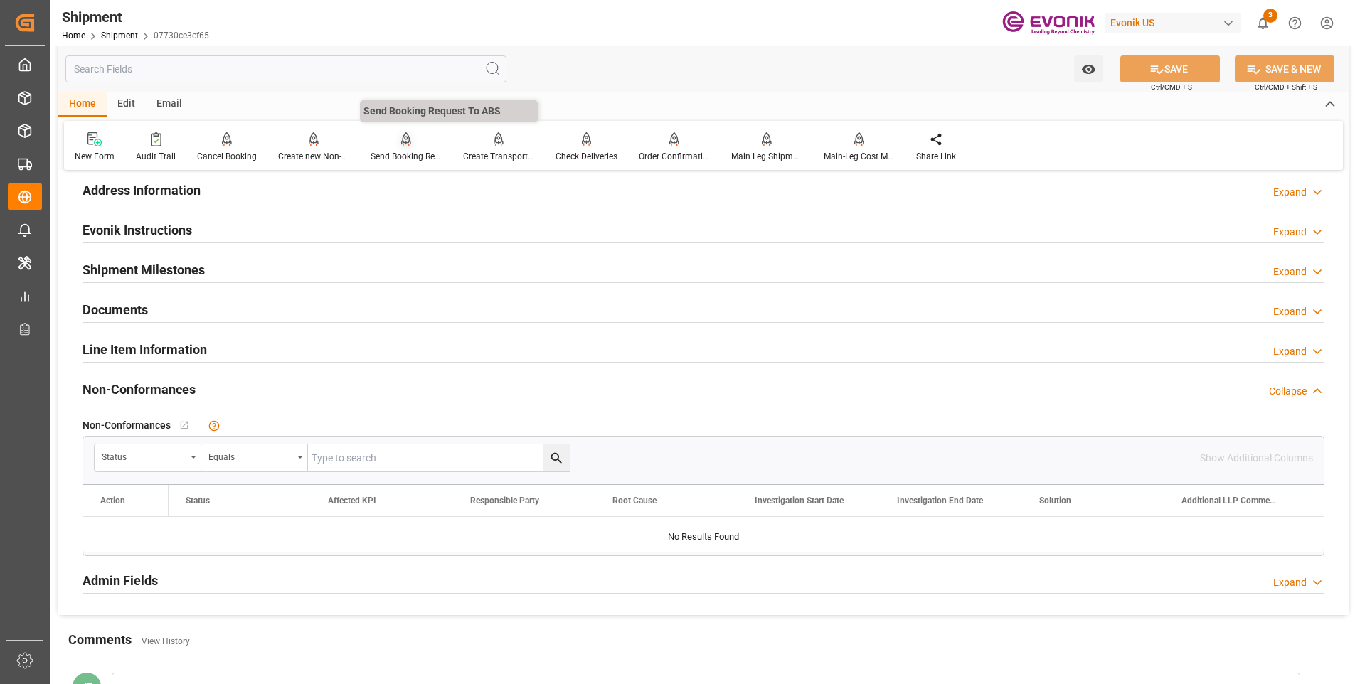
drag, startPoint x: 253, startPoint y: 191, endPoint x: 408, endPoint y: 156, distance: 158.2
click at [408, 156] on div "Send Booking Request To ABS" at bounding box center [406, 156] width 71 height 13
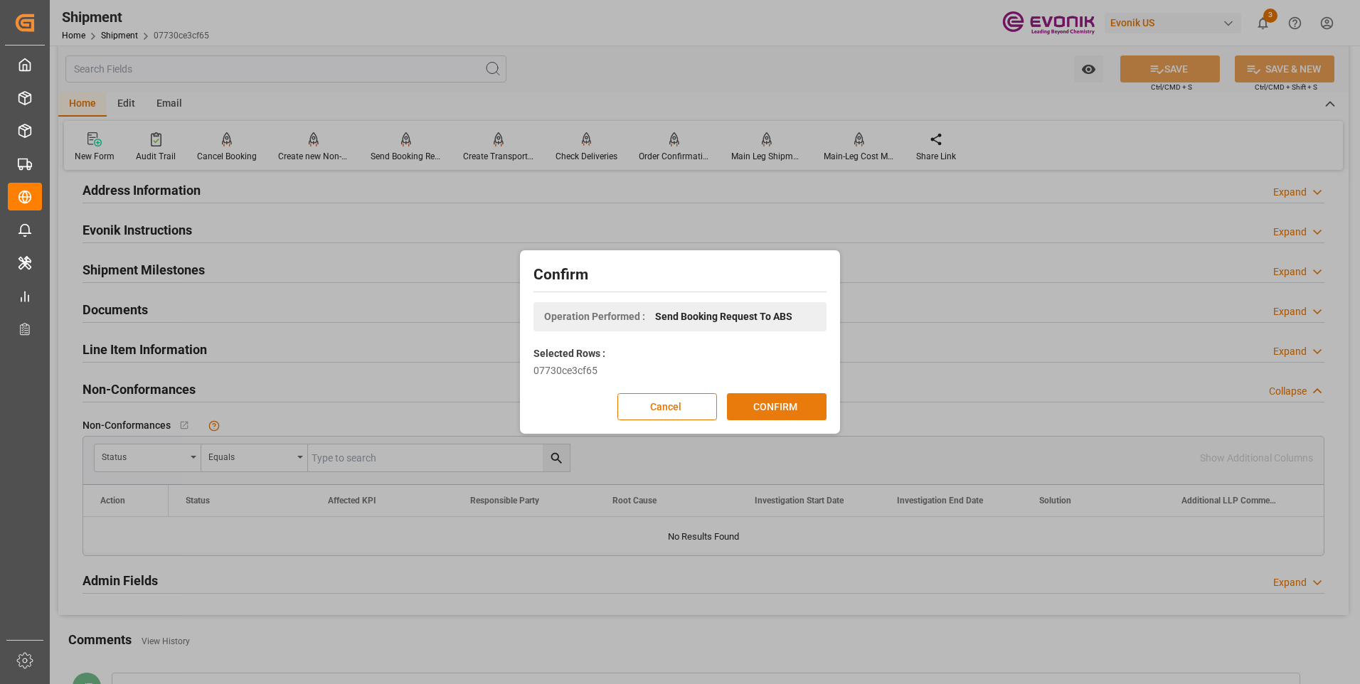
click at [763, 416] on button "CONFIRM" at bounding box center [777, 406] width 100 height 27
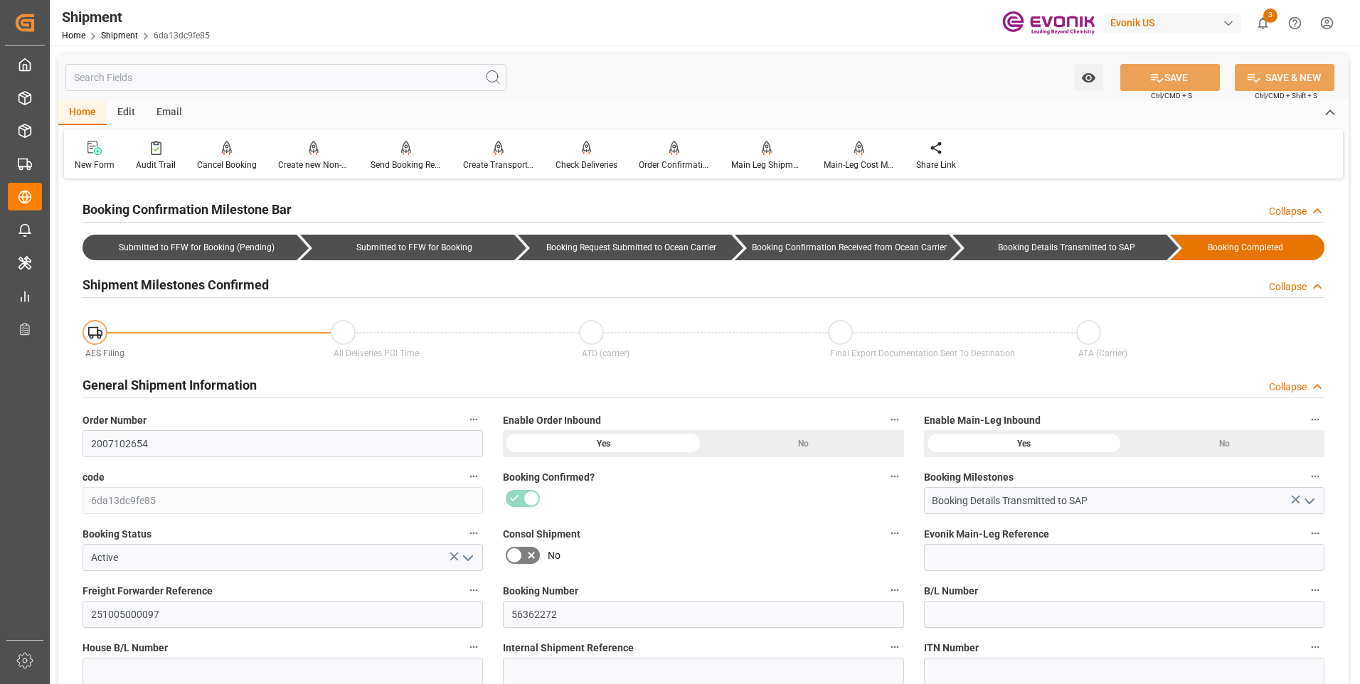
drag, startPoint x: 319, startPoint y: 96, endPoint x: 622, endPoint y: 73, distance: 303.9
click at [622, 73] on div "Watch Option SAVE Ctrl/CMD + S SAVE & NEW Ctrl/CMD + Shift + S" at bounding box center [703, 77] width 1290 height 47
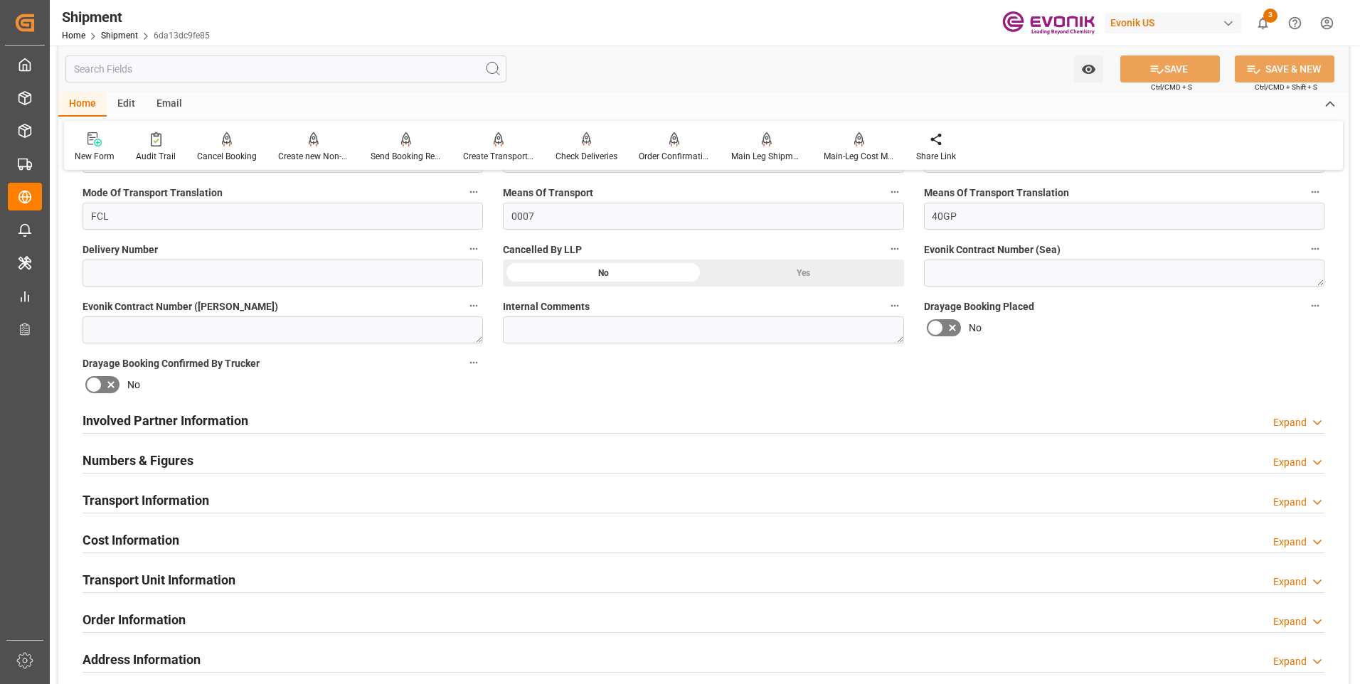
scroll to position [711, 0]
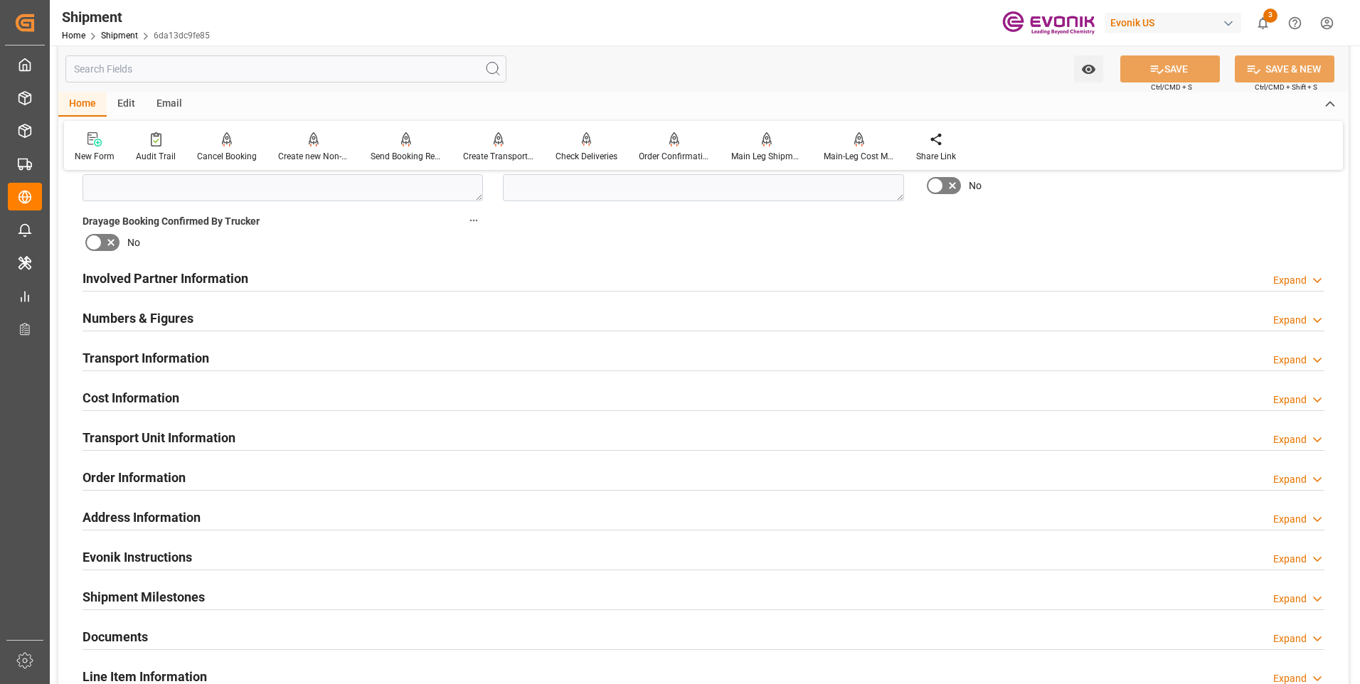
click at [455, 359] on div "Transport Information Expand" at bounding box center [704, 357] width 1242 height 27
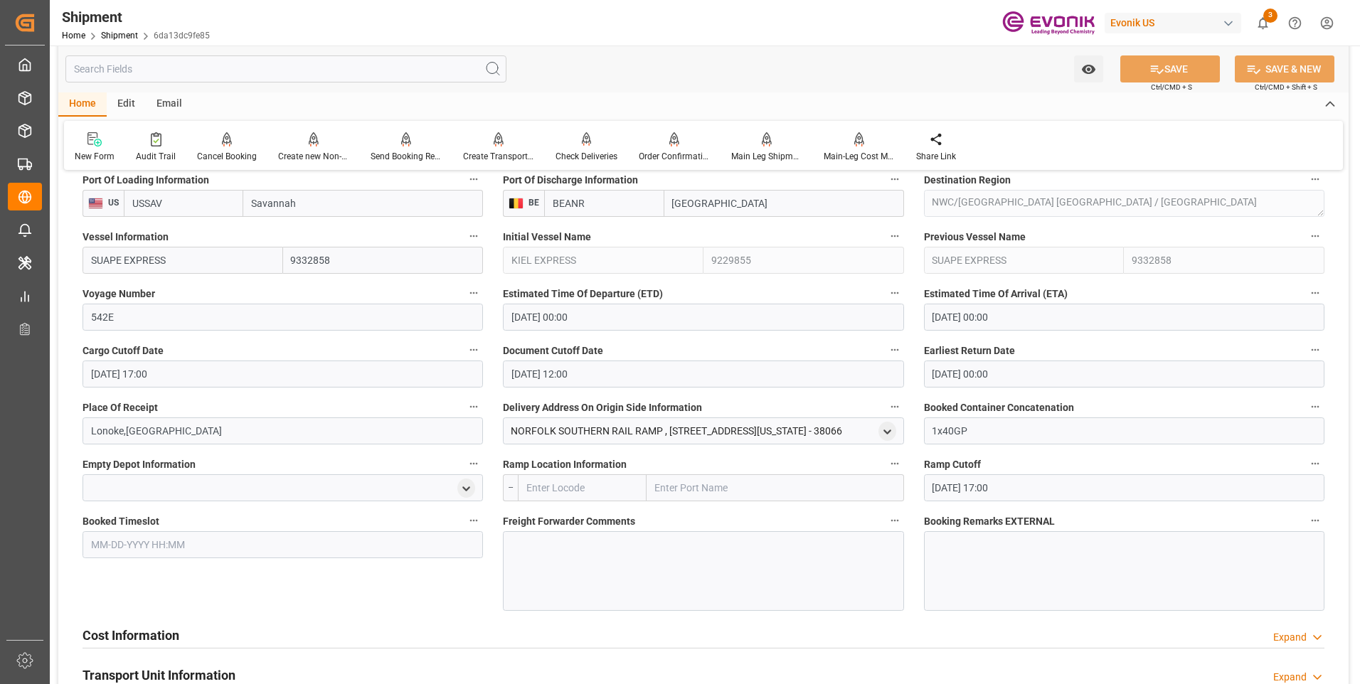
scroll to position [996, 0]
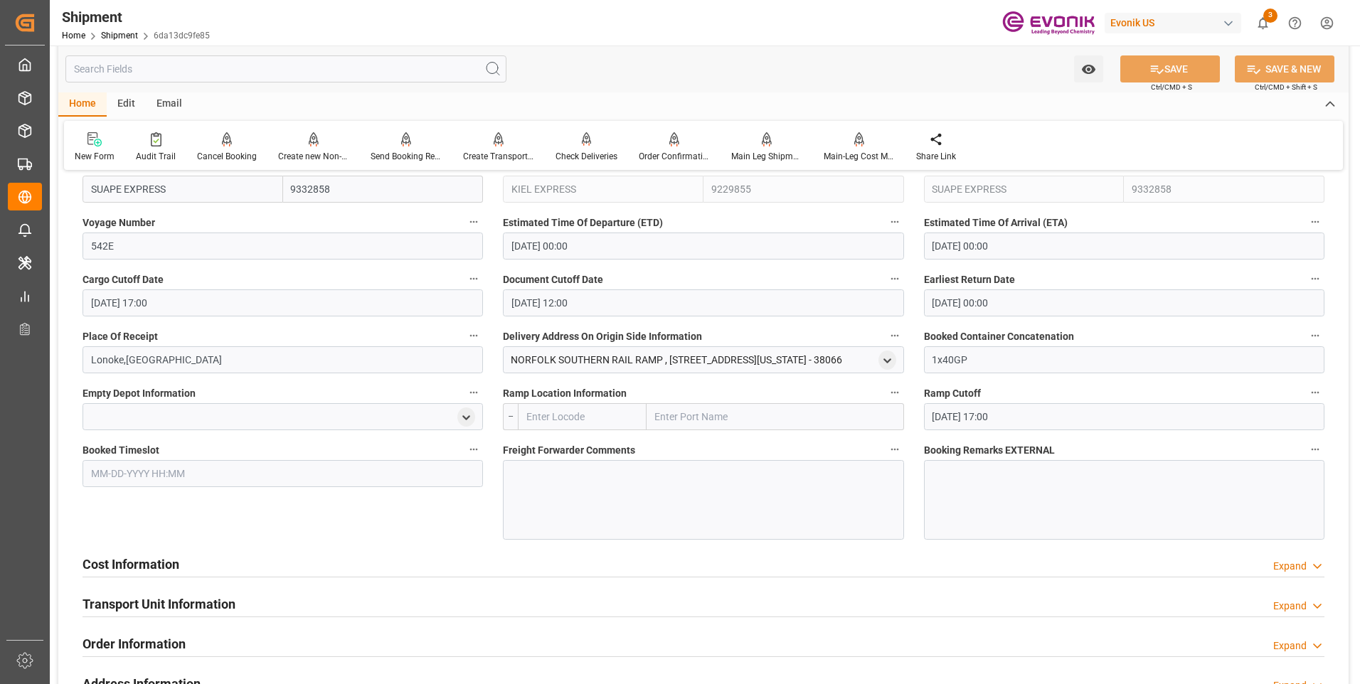
click at [587, 477] on div at bounding box center [703, 500] width 400 height 80
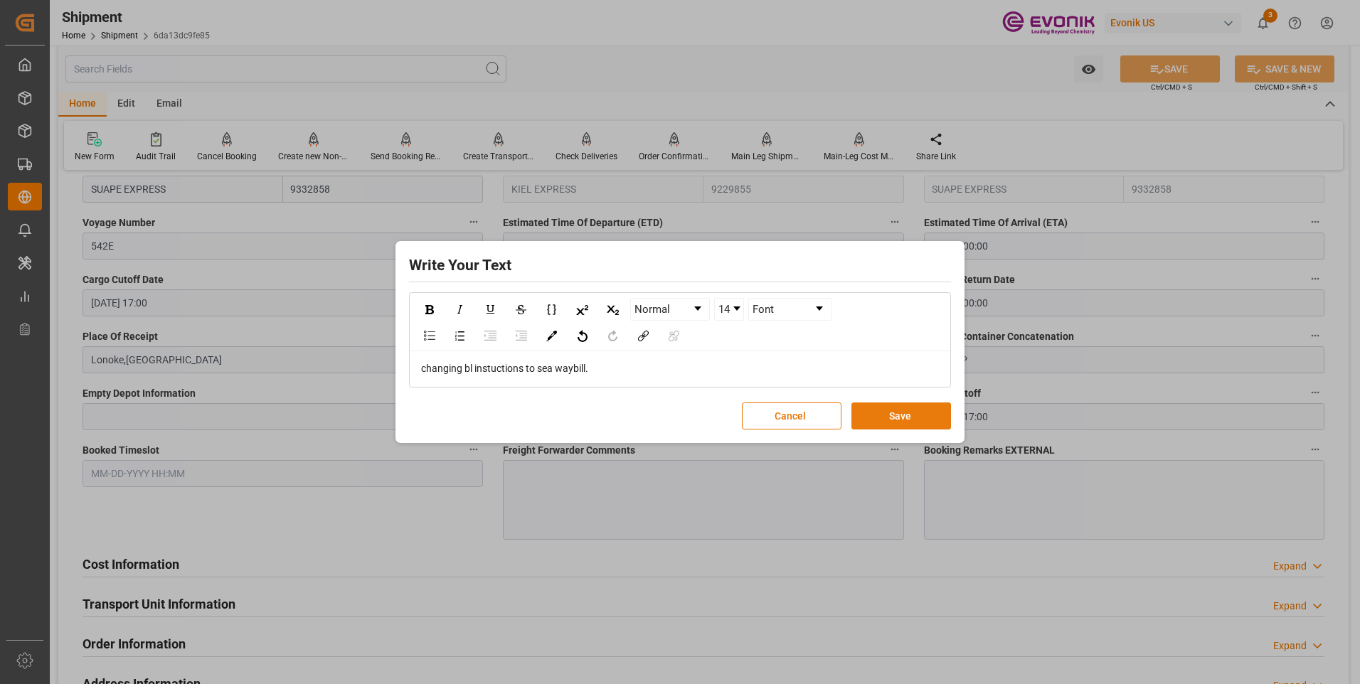
click at [866, 413] on button "Save" at bounding box center [901, 416] width 100 height 27
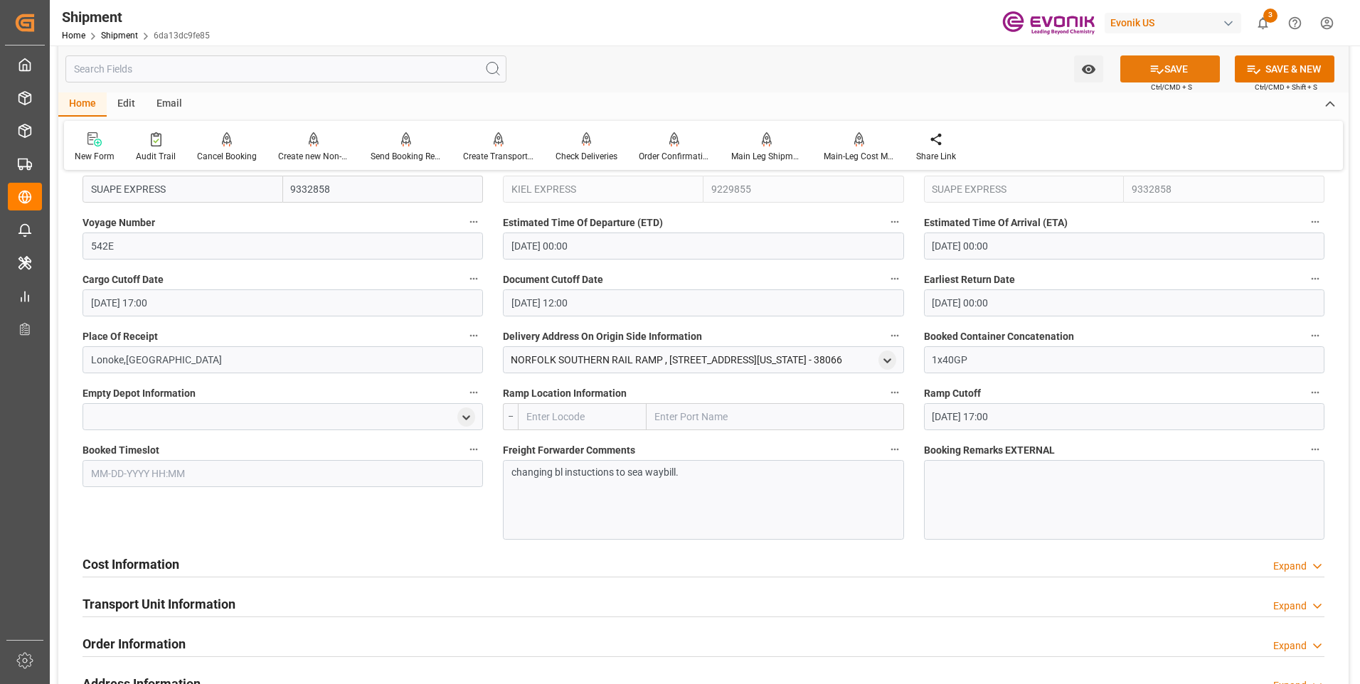
click at [1189, 67] on button "SAVE" at bounding box center [1170, 68] width 100 height 27
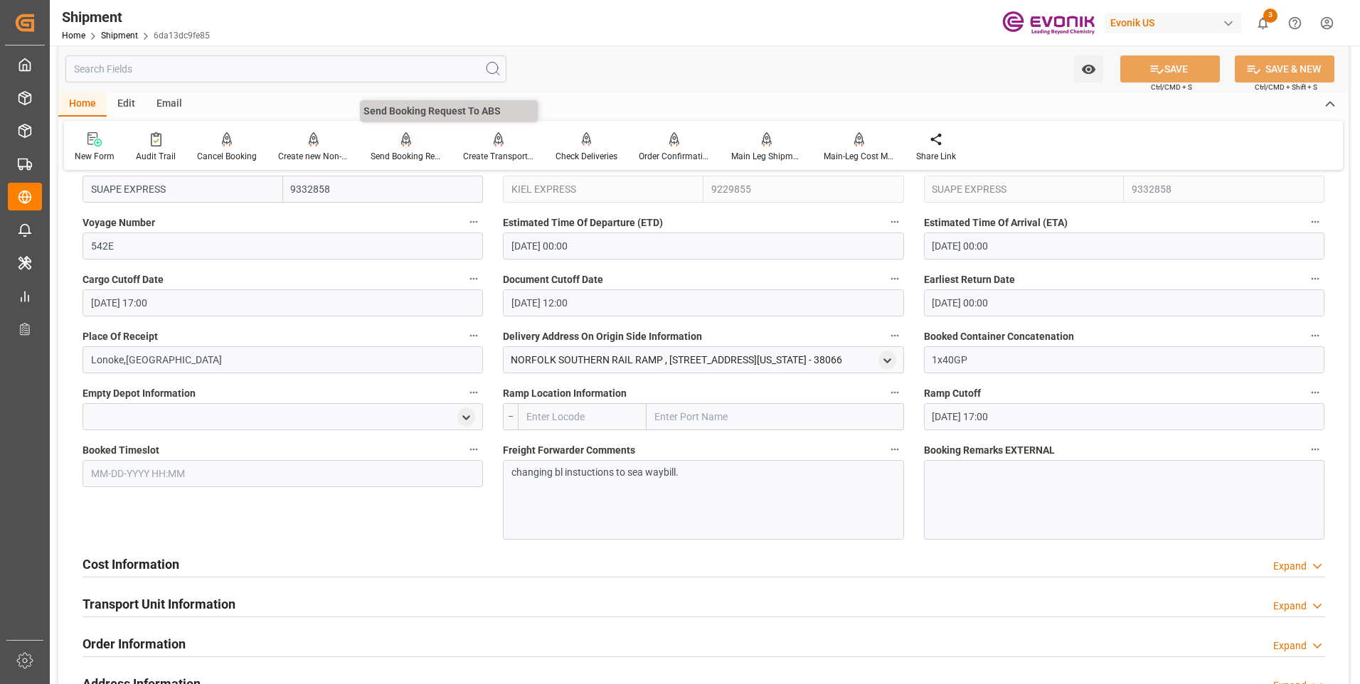
click at [409, 154] on div "Send Booking Request To ABS" at bounding box center [406, 156] width 71 height 13
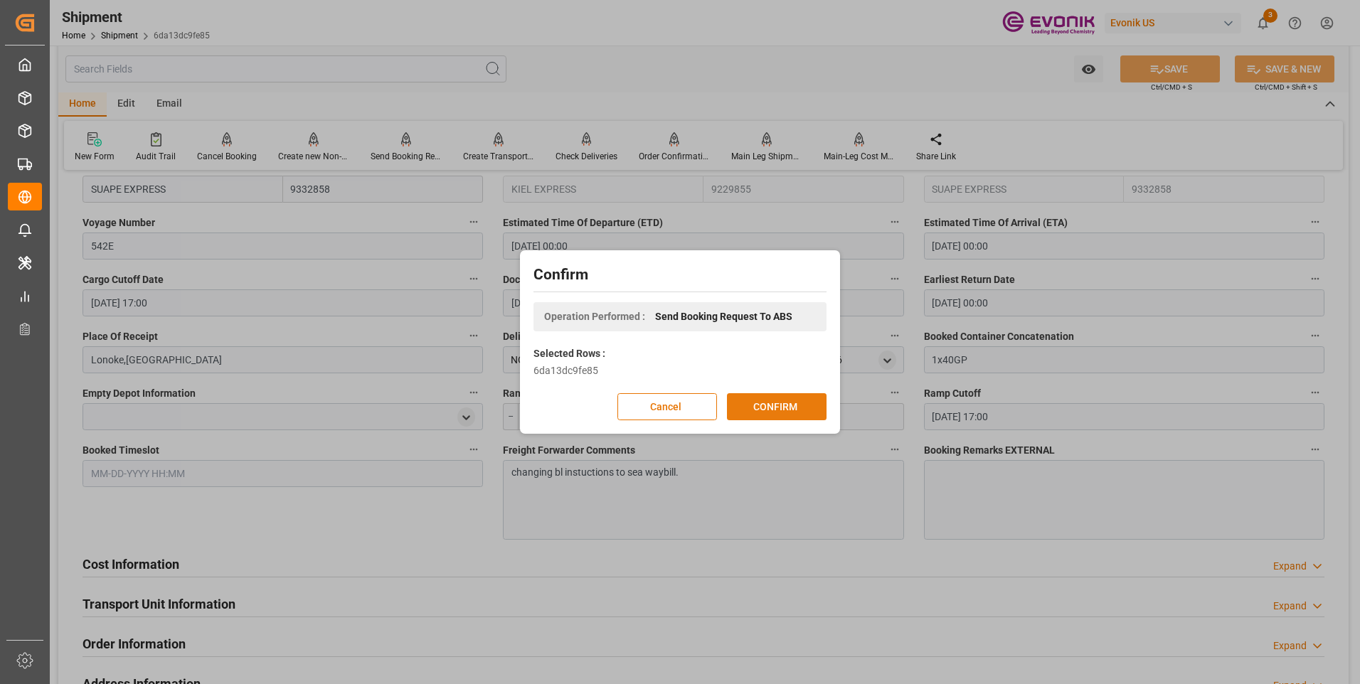
click at [771, 413] on button "CONFIRM" at bounding box center [777, 406] width 100 height 27
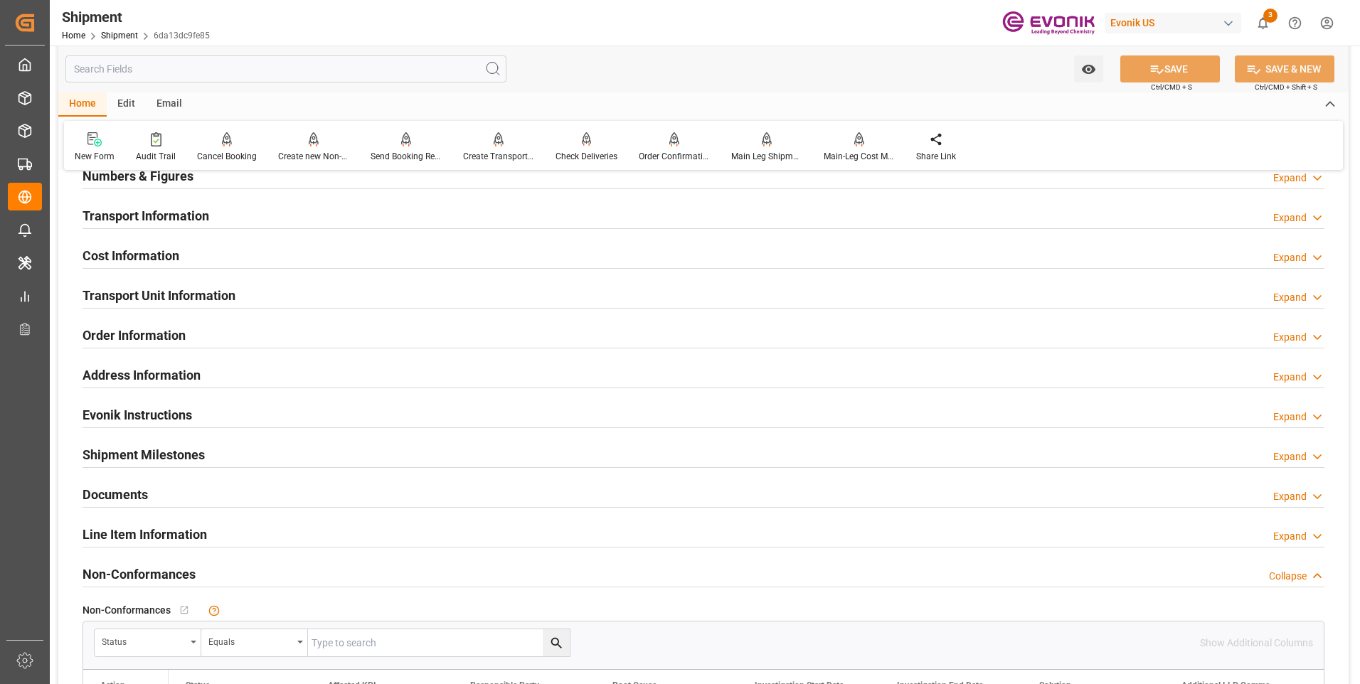
scroll to position [782, 0]
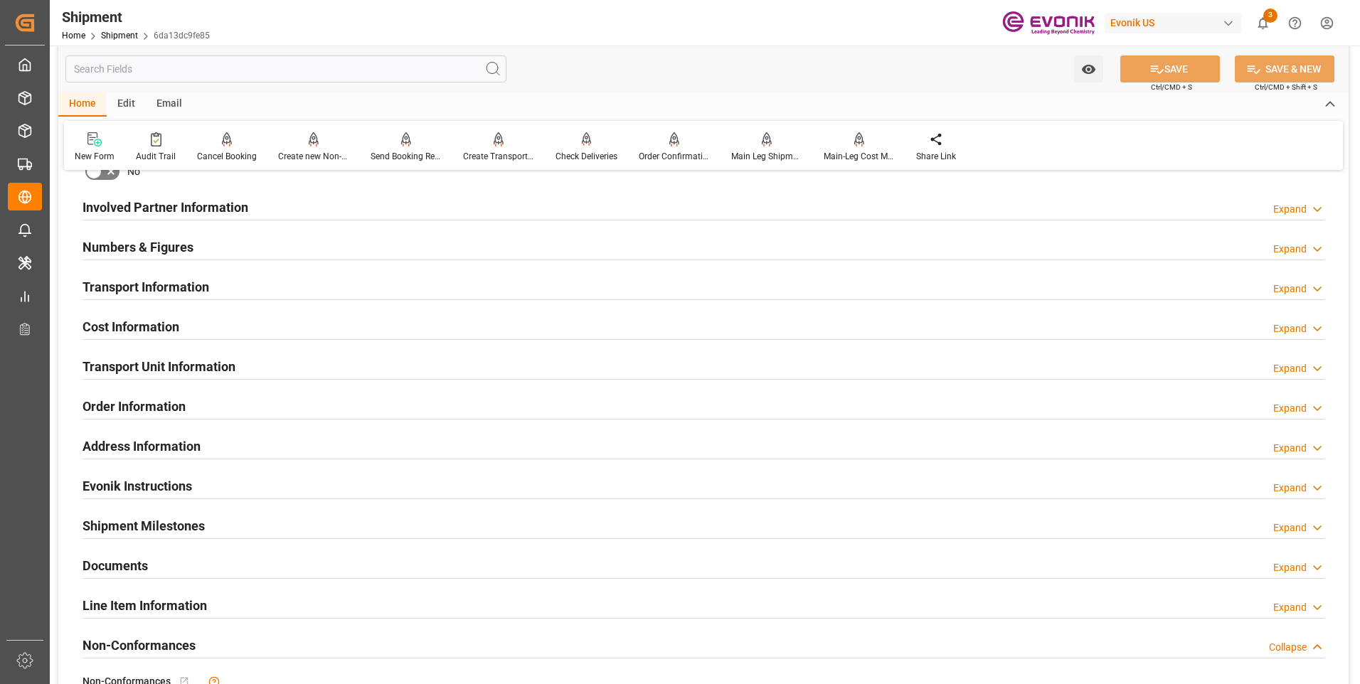
click at [316, 299] on div at bounding box center [704, 299] width 1242 height 1
click at [325, 294] on div "Transport Information Expand" at bounding box center [704, 285] width 1242 height 27
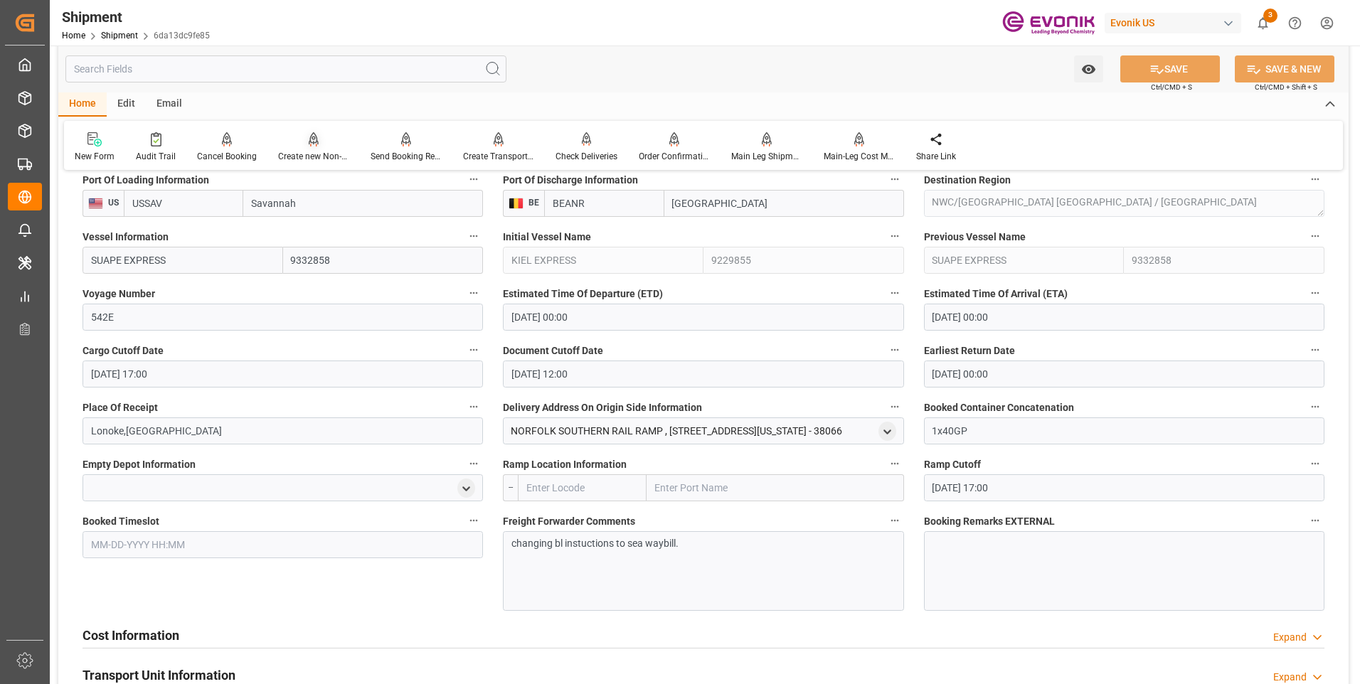
scroll to position [853, 0]
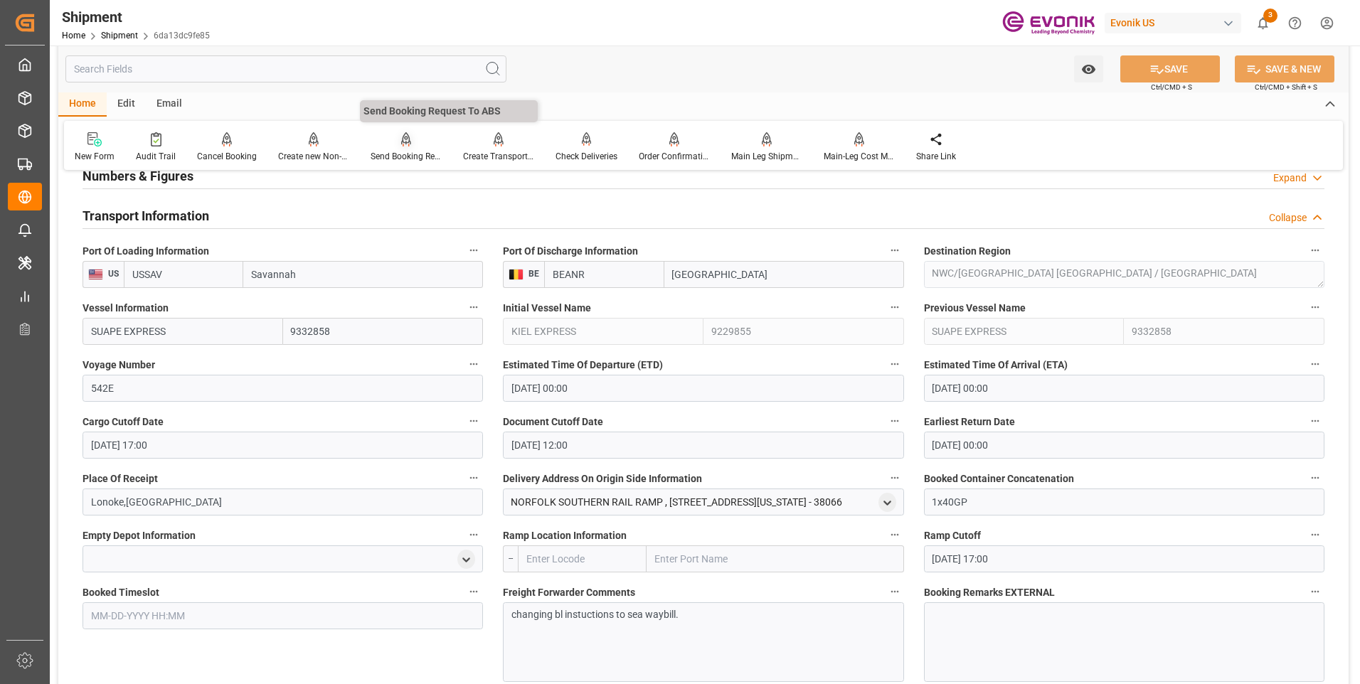
click at [402, 149] on div "Send Booking Request To ABS" at bounding box center [406, 147] width 92 height 31
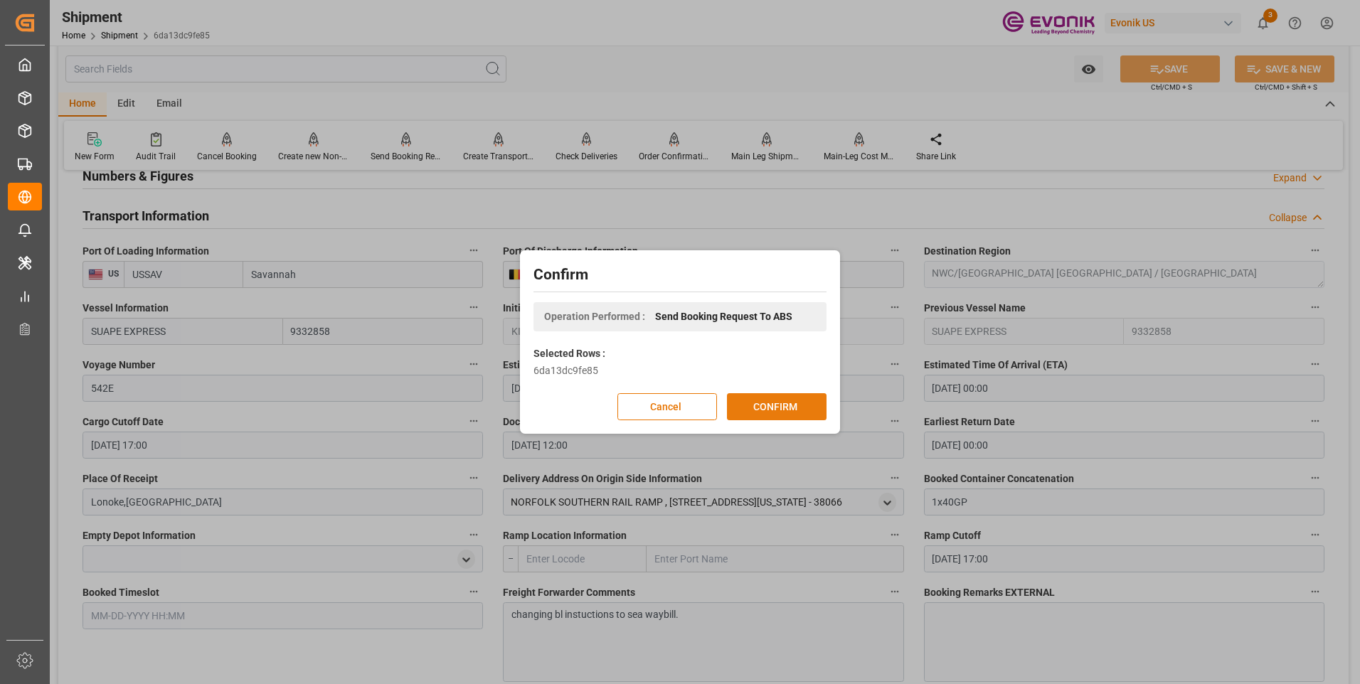
click at [778, 403] on button "CONFIRM" at bounding box center [777, 406] width 100 height 27
